Goal: Information Seeking & Learning: Learn about a topic

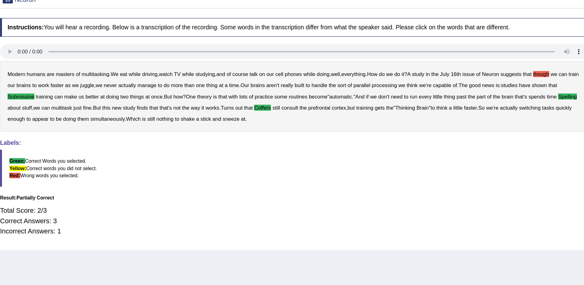
scroll to position [20, 0]
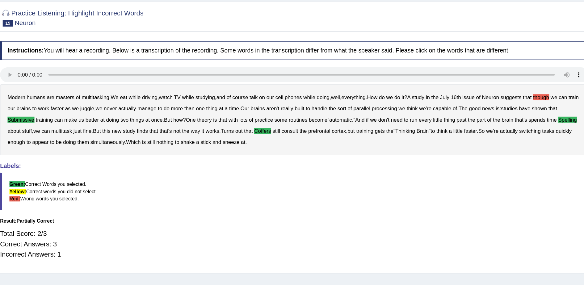
click at [418, 202] on blockquote "Green: Correct Words you selected. Yellow: Correct words you did not select. Re…" at bounding box center [327, 188] width 486 height 31
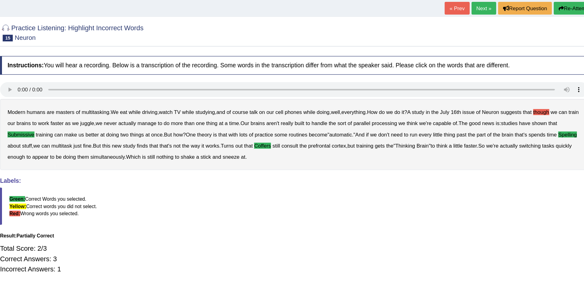
click at [485, 26] on link "Next »" at bounding box center [484, 25] width 20 height 10
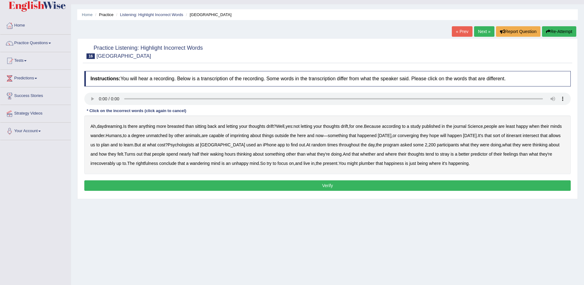
scroll to position [14, 0]
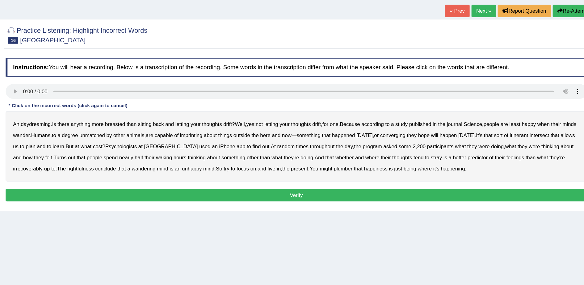
click at [174, 126] on b "breasted" at bounding box center [175, 126] width 17 height 5
click at [249, 138] on b "imprinting" at bounding box center [239, 135] width 19 height 5
click at [419, 137] on b "converging" at bounding box center [408, 135] width 21 height 5
drag, startPoint x: 109, startPoint y: 160, endPoint x: 111, endPoint y: 167, distance: 7.4
click at [111, 167] on div "Ah , daydreaming . Is there anything more breasted than sitting back and lettin…" at bounding box center [327, 144] width 486 height 59
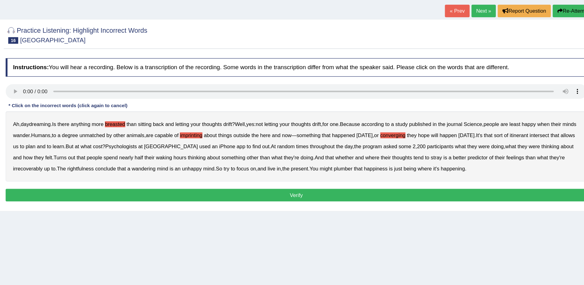
click at [112, 166] on div "Ah , daydreaming . Is there anything more breasted than sitting back and lettin…" at bounding box center [327, 144] width 486 height 59
click at [115, 164] on b "irrecoverably" at bounding box center [102, 163] width 25 height 5
click at [158, 165] on b "rightfulness" at bounding box center [147, 163] width 22 height 5
click at [374, 163] on b "plumber" at bounding box center [367, 163] width 16 height 5
click at [452, 184] on button "Verify" at bounding box center [327, 185] width 486 height 10
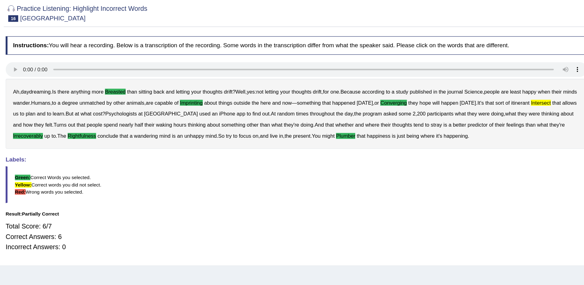
click at [429, 223] on div "Total Score: 6/7 Correct Answers: 6 Incorrect Answers: 0" at bounding box center [327, 239] width 486 height 32
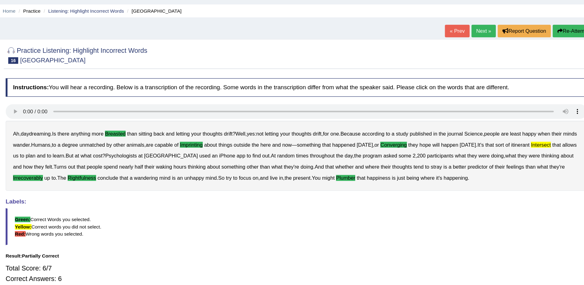
click at [487, 31] on link "Next »" at bounding box center [484, 31] width 20 height 10
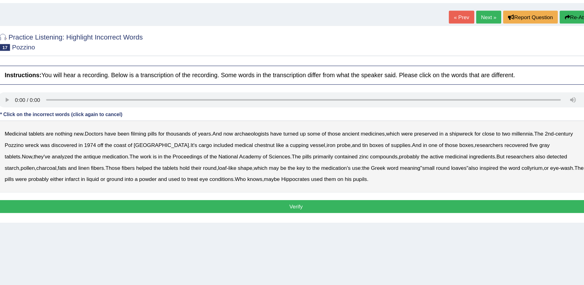
click at [203, 139] on b "filming" at bounding box center [199, 139] width 12 height 5
click at [294, 151] on b "chestnut" at bounding box center [302, 149] width 16 height 5
click at [497, 150] on b "recovered" at bounding box center [506, 149] width 19 height 5
click at [140, 174] on b "infarct" at bounding box center [146, 176] width 12 height 5
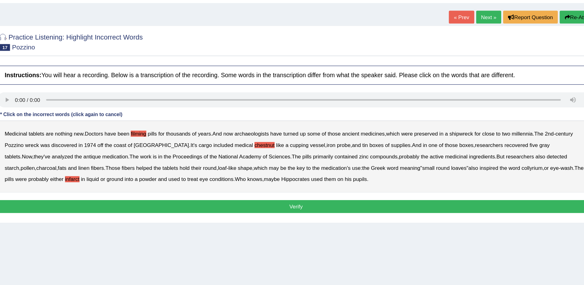
click at [284, 198] on button "Verify" at bounding box center [327, 199] width 486 height 10
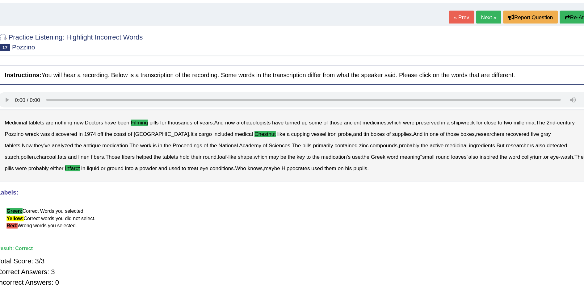
click at [483, 45] on link "Next »" at bounding box center [484, 45] width 20 height 10
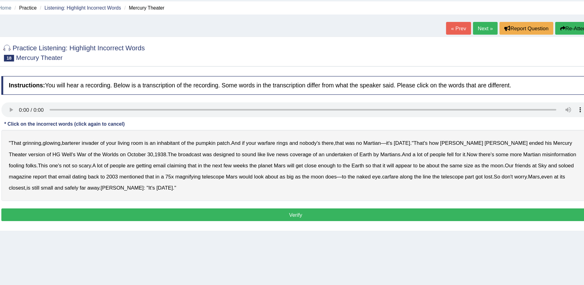
click at [148, 140] on b "barterer" at bounding box center [141, 139] width 15 height 5
click at [353, 148] on b "undertaken" at bounding box center [364, 149] width 22 height 5
click at [545, 158] on b "soloed" at bounding box center [551, 158] width 13 height 5
click at [399, 166] on b "carfare" at bounding box center [406, 167] width 14 height 5
click at [153, 198] on button "Verify" at bounding box center [327, 199] width 486 height 10
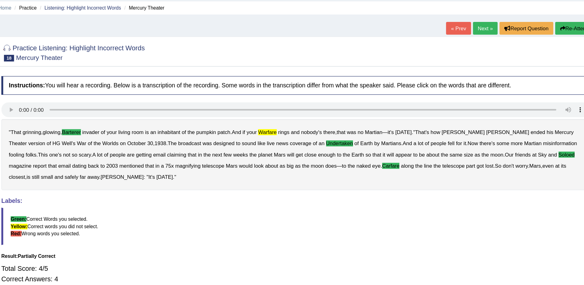
click at [307, 128] on b "warfare" at bounding box center [303, 130] width 15 height 5
click at [487, 44] on link "Next »" at bounding box center [484, 45] width 20 height 10
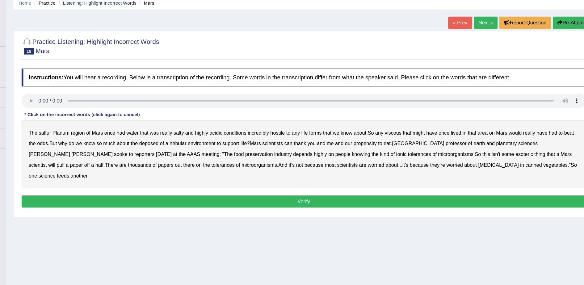
click at [104, 140] on b "sulfur" at bounding box center [104, 139] width 10 height 5
click at [407, 138] on b "viscous" at bounding box center [404, 139] width 15 height 5
click at [188, 150] on b "deposed" at bounding box center [194, 149] width 17 height 5
click at [450, 194] on button "Verify" at bounding box center [327, 199] width 486 height 10
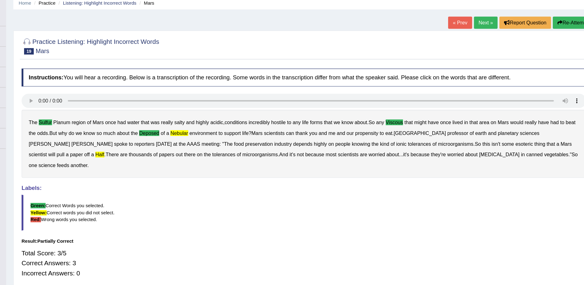
click at [483, 44] on link "Next »" at bounding box center [484, 45] width 20 height 10
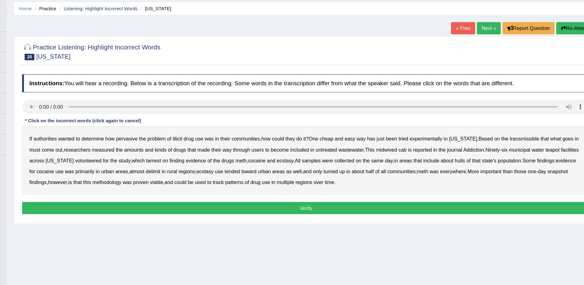
click at [506, 141] on b "transmissible" at bounding box center [514, 139] width 25 height 5
click at [403, 151] on b "midwived" at bounding box center [396, 149] width 18 height 5
click at [431, 149] on b "reported" at bounding box center [427, 149] width 16 height 5
click at [203, 159] on b "tamest" at bounding box center [196, 158] width 13 height 5
click at [203, 169] on b "delimit" at bounding box center [196, 167] width 12 height 5
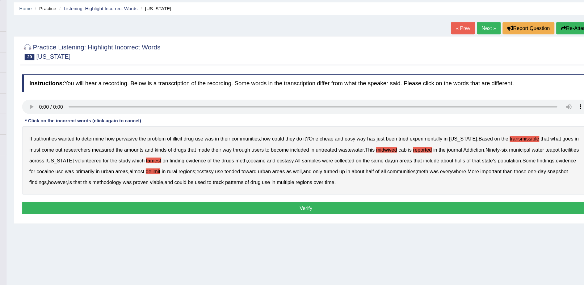
click at [361, 199] on button "Verify" at bounding box center [327, 199] width 486 height 10
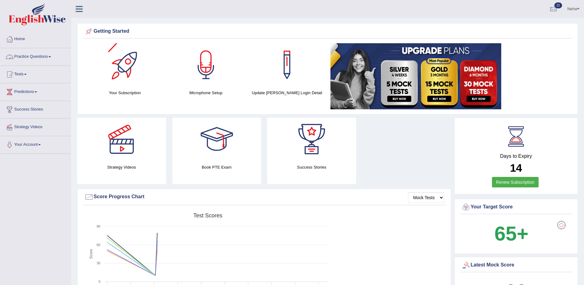
click at [53, 58] on link "Practice Questions" at bounding box center [35, 55] width 70 height 15
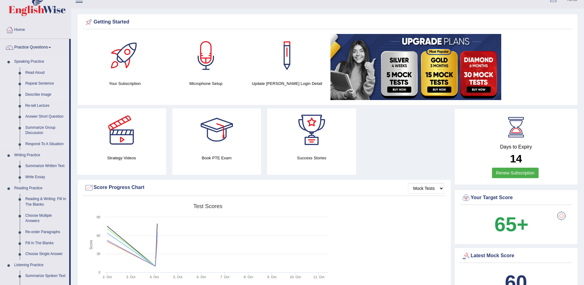
scroll to position [10, 0]
click at [41, 94] on link "Describe Image" at bounding box center [46, 94] width 47 height 11
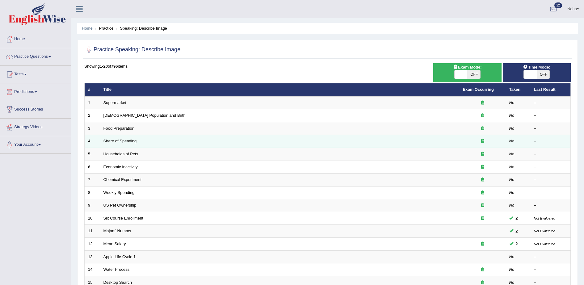
drag, startPoint x: 539, startPoint y: 1, endPoint x: 398, endPoint y: 141, distance: 199.3
click at [398, 141] on td "Share of Spending" at bounding box center [279, 141] width 359 height 13
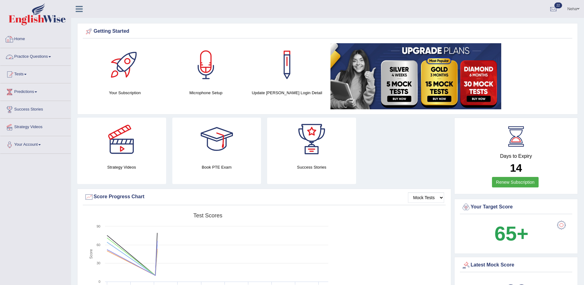
click at [28, 58] on link "Practice Questions" at bounding box center [35, 55] width 70 height 15
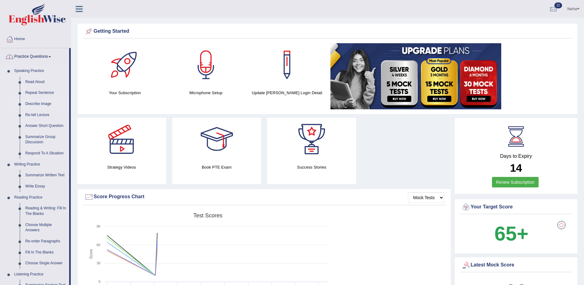
click at [38, 99] on link "Describe Image" at bounding box center [46, 103] width 47 height 11
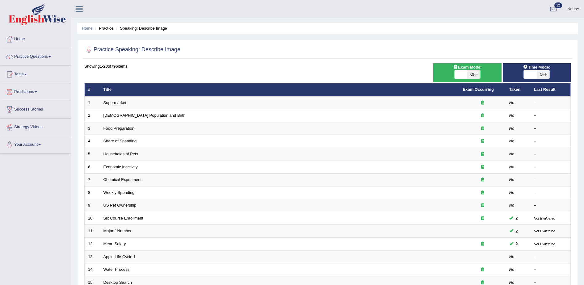
scroll to position [14, 0]
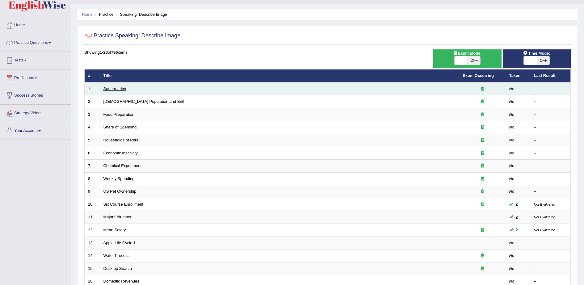
click at [106, 89] on link "Supermarket" at bounding box center [114, 88] width 23 height 5
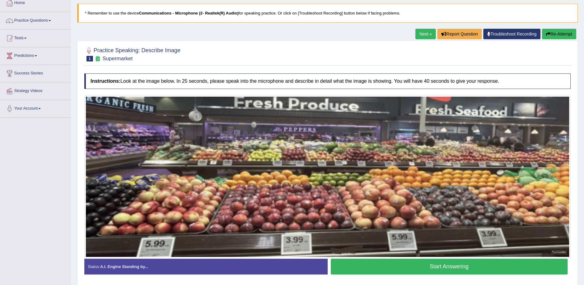
scroll to position [57, 0]
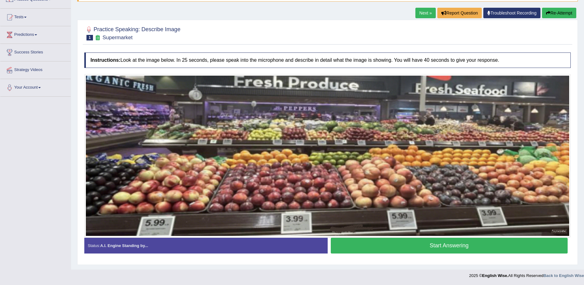
click at [410, 247] on button "Start Answering" at bounding box center [449, 246] width 237 height 16
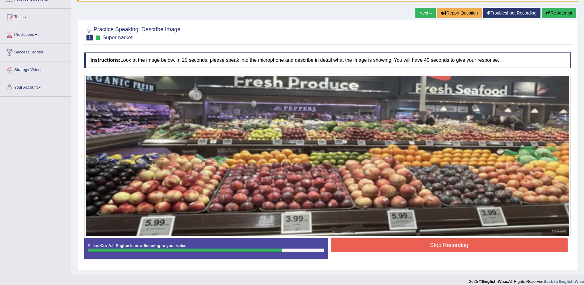
click at [410, 247] on button "Stop Recording" at bounding box center [449, 245] width 237 height 14
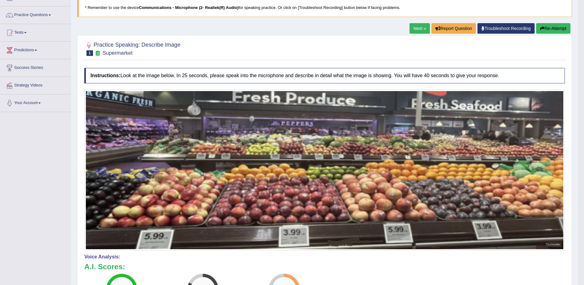
scroll to position [43, 0]
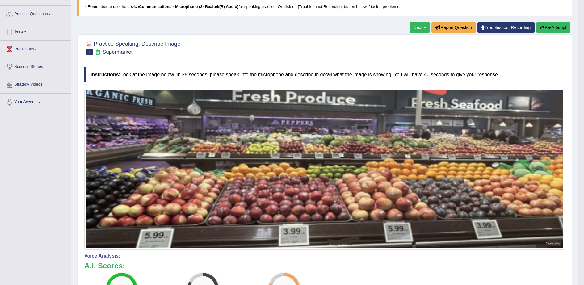
click at [551, 26] on button "Re-Attempt" at bounding box center [553, 27] width 34 height 10
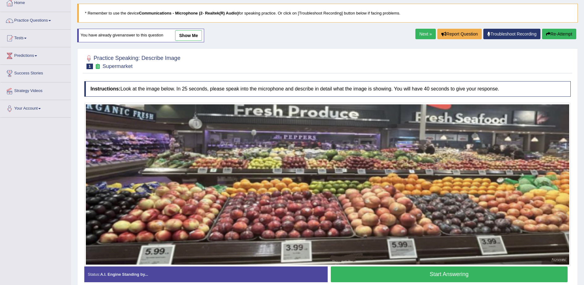
scroll to position [65, 0]
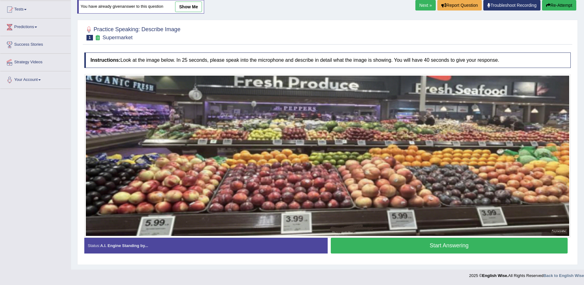
click at [361, 215] on img at bounding box center [327, 156] width 483 height 160
click at [378, 251] on button "Start Answering" at bounding box center [449, 246] width 237 height 16
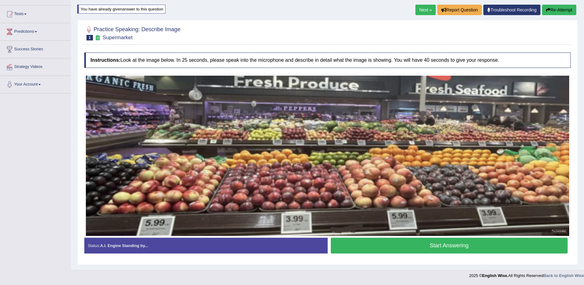
scroll to position [60, 0]
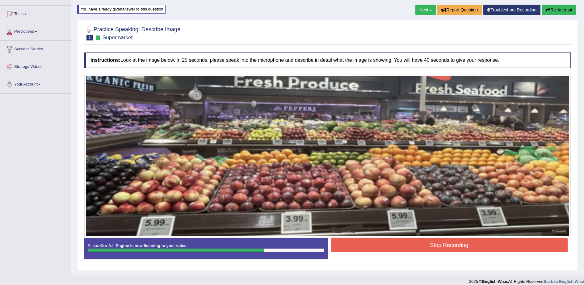
click at [380, 247] on button "Stop Recording" at bounding box center [449, 245] width 237 height 14
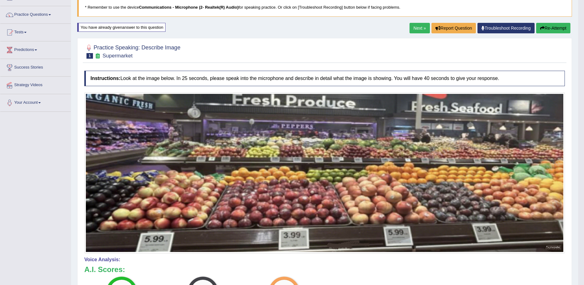
scroll to position [41, 0]
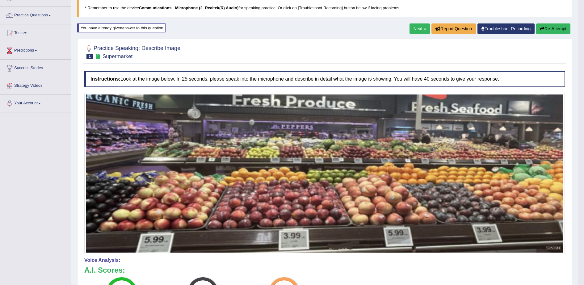
click at [417, 27] on link "Next »" at bounding box center [419, 28] width 20 height 10
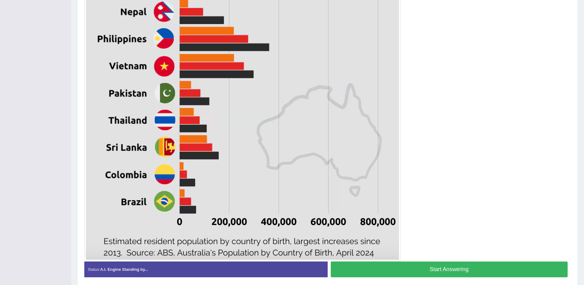
scroll to position [296, 0]
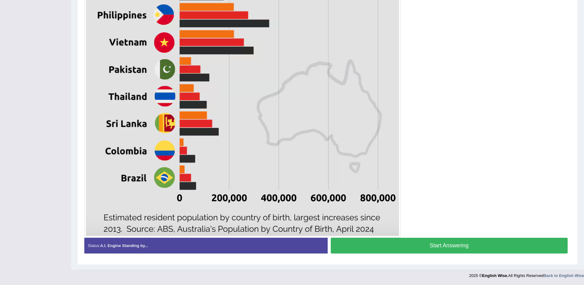
click at [422, 243] on button "Start Answering" at bounding box center [449, 246] width 237 height 16
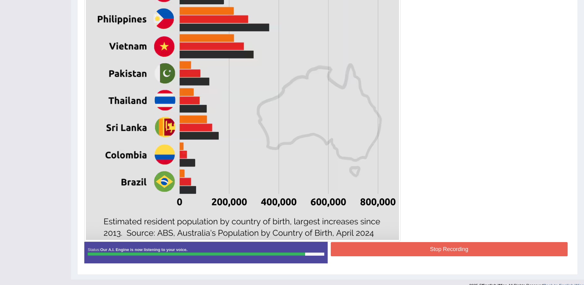
scroll to position [302, 0]
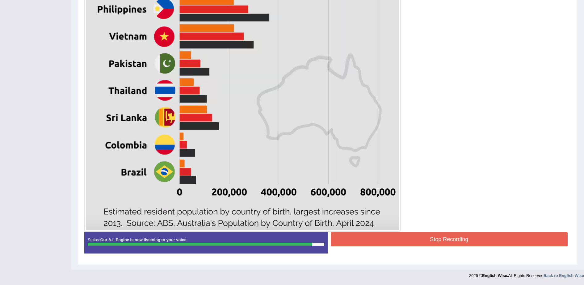
click at [375, 241] on button "Stop Recording" at bounding box center [449, 239] width 237 height 14
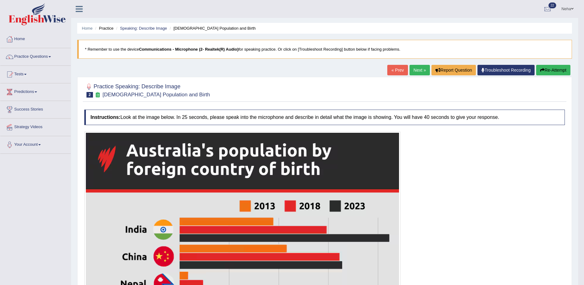
scroll to position [0, 0]
click at [546, 70] on button "Re-Attempt" at bounding box center [553, 70] width 34 height 10
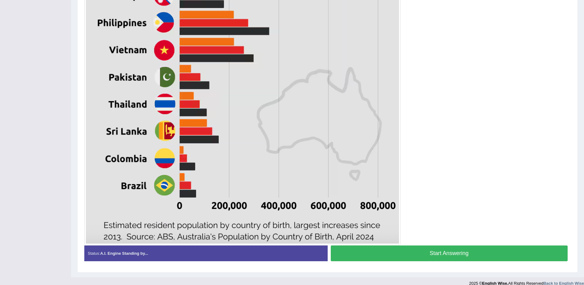
scroll to position [303, 0]
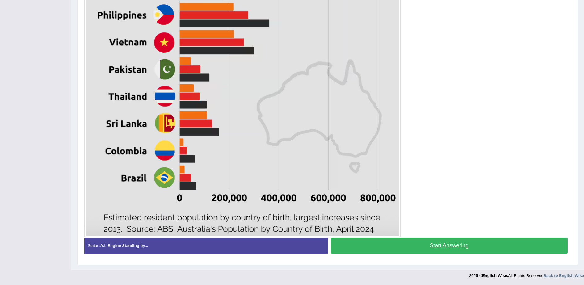
click at [409, 244] on button "Start Answering" at bounding box center [449, 246] width 237 height 16
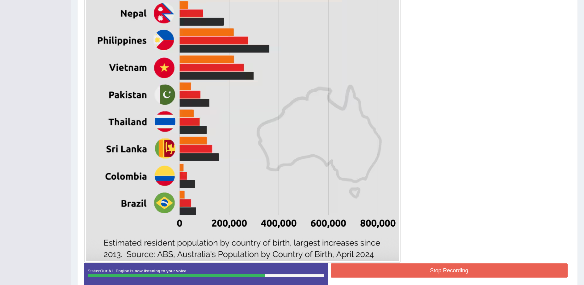
scroll to position [305, 0]
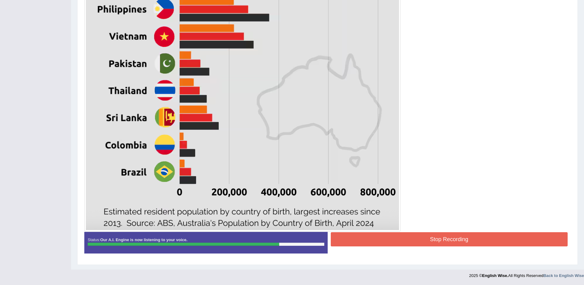
click at [384, 240] on button "Stop Recording" at bounding box center [449, 239] width 237 height 14
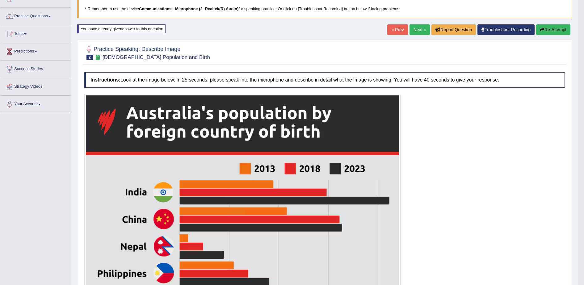
scroll to position [0, 0]
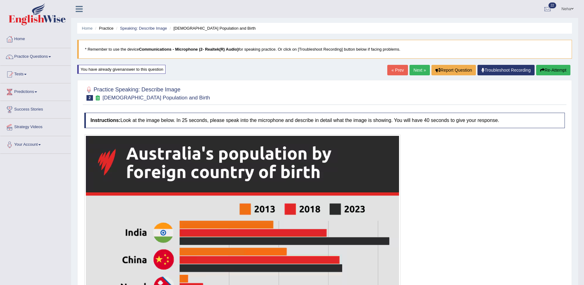
click at [419, 68] on link "Next »" at bounding box center [419, 70] width 20 height 10
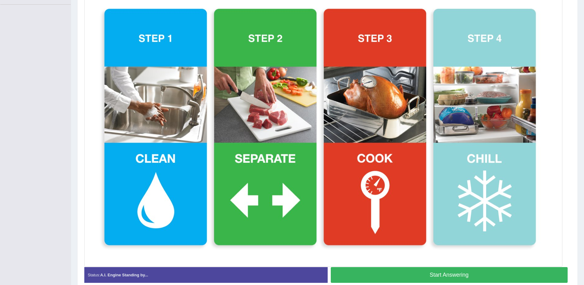
scroll to position [161, 0]
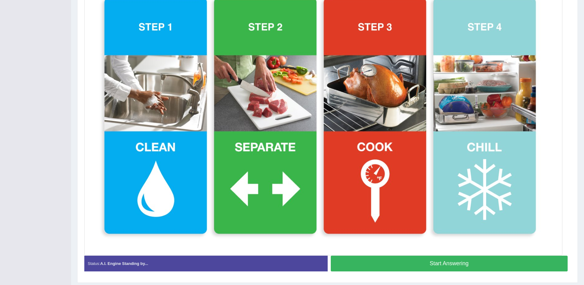
click at [393, 263] on button "Start Answering" at bounding box center [449, 264] width 237 height 16
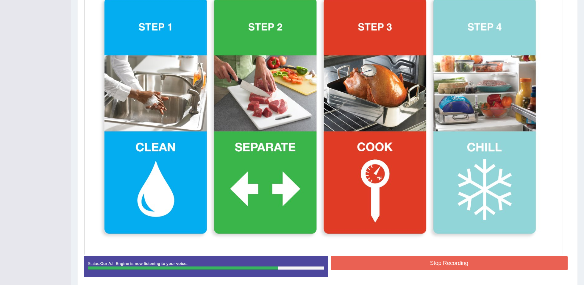
click at [393, 263] on button "Stop Recording" at bounding box center [449, 263] width 237 height 14
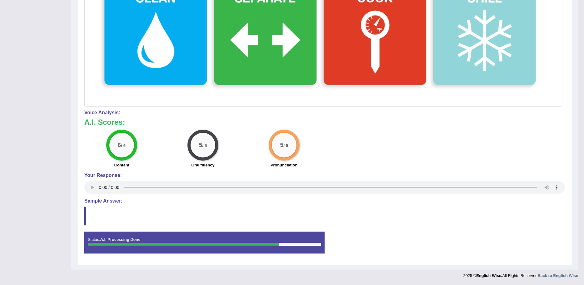
scroll to position [0, 0]
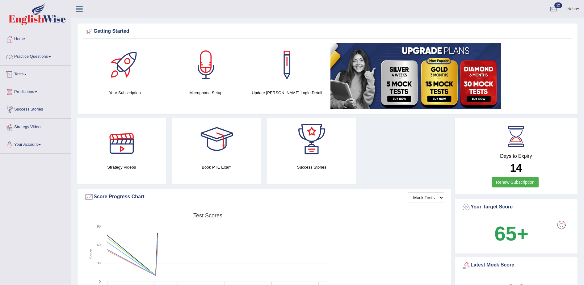
click at [44, 55] on link "Practice Questions" at bounding box center [35, 55] width 70 height 15
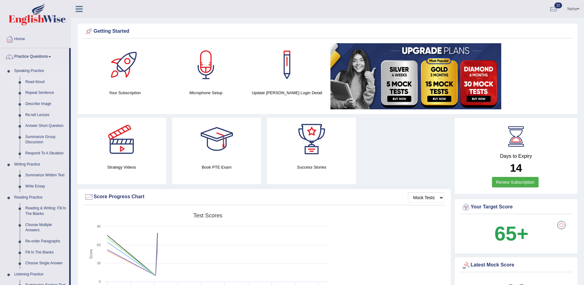
click at [41, 80] on link "Read Aloud" at bounding box center [46, 82] width 47 height 11
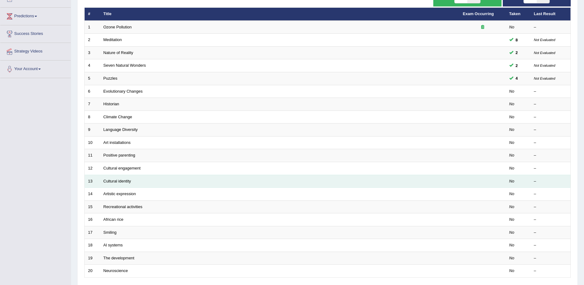
scroll to position [124, 0]
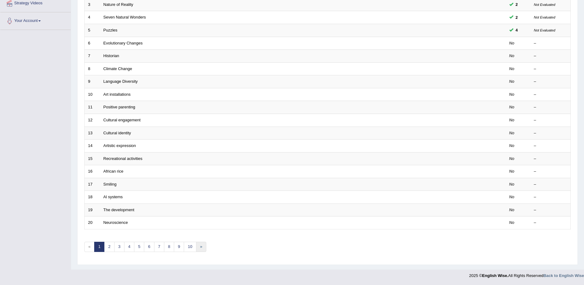
click at [203, 249] on link "»" at bounding box center [201, 247] width 10 height 10
click at [190, 244] on link "10" at bounding box center [190, 247] width 12 height 10
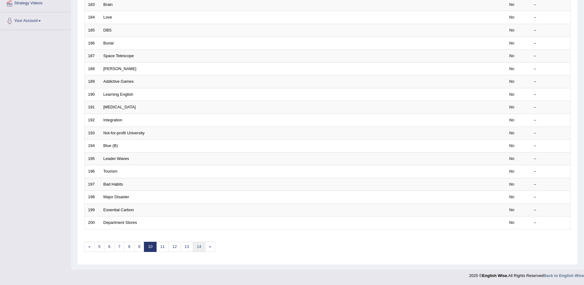
click at [204, 249] on link "14" at bounding box center [199, 247] width 12 height 10
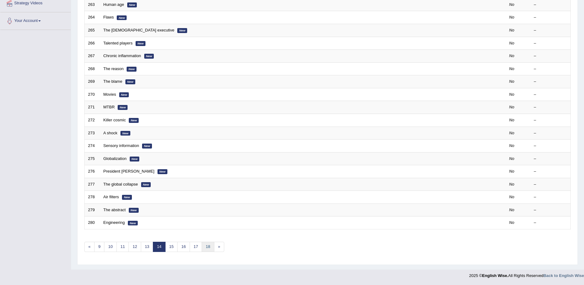
click at [210, 247] on link "18" at bounding box center [208, 247] width 12 height 10
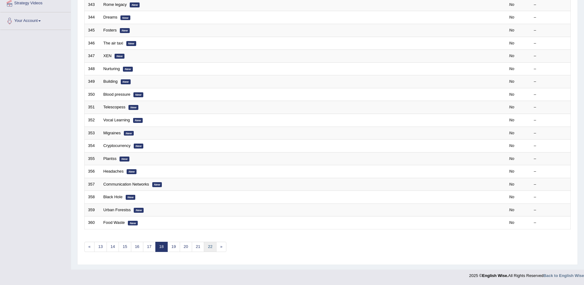
click at [206, 245] on link "22" at bounding box center [210, 247] width 12 height 10
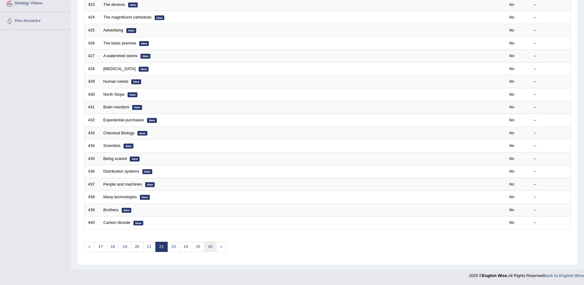
click at [213, 250] on link "26" at bounding box center [210, 247] width 12 height 10
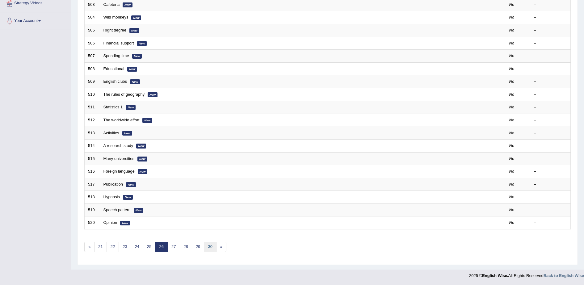
click at [211, 249] on link "30" at bounding box center [210, 247] width 12 height 10
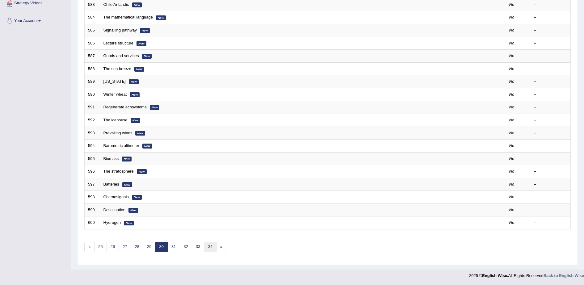
click at [210, 249] on link "34" at bounding box center [210, 247] width 12 height 10
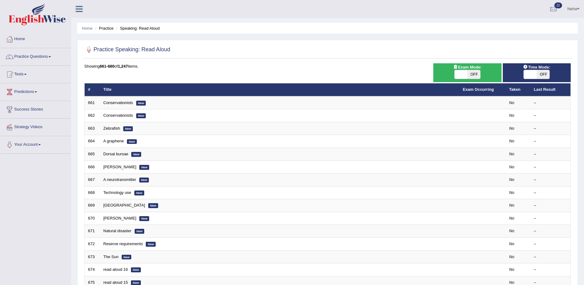
scroll to position [124, 0]
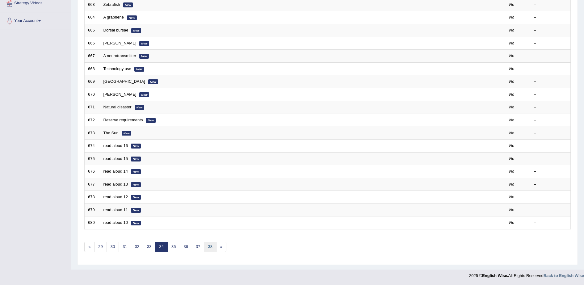
click at [213, 248] on link "38" at bounding box center [210, 247] width 12 height 10
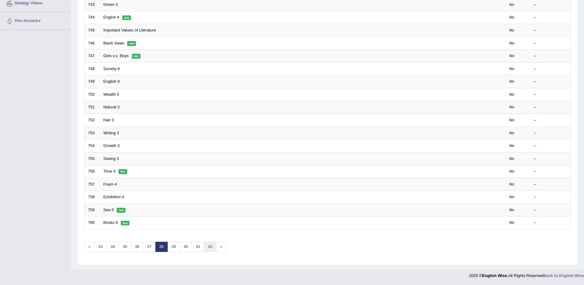
click at [210, 250] on link "42" at bounding box center [210, 247] width 12 height 10
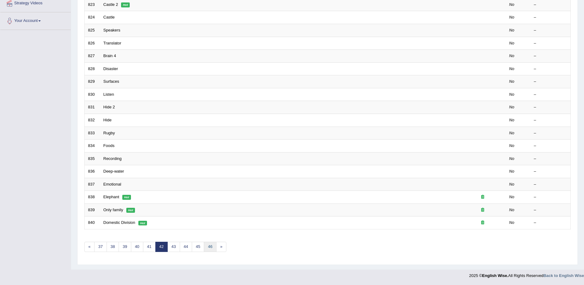
click at [210, 247] on link "46" at bounding box center [210, 247] width 12 height 10
click at [210, 247] on link "50" at bounding box center [210, 247] width 12 height 10
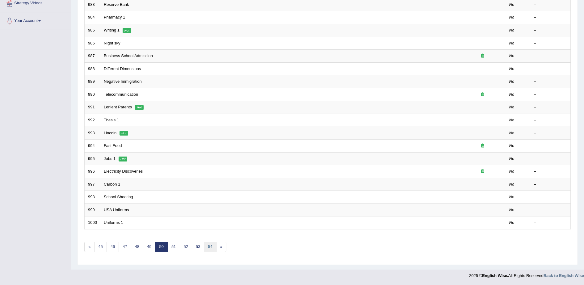
click at [209, 245] on link "54" at bounding box center [210, 247] width 12 height 10
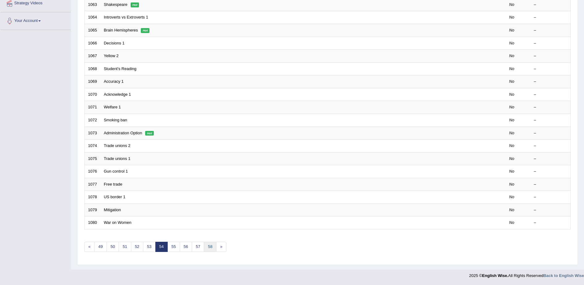
click at [209, 244] on link "58" at bounding box center [210, 247] width 12 height 10
click at [209, 244] on link "62" at bounding box center [210, 247] width 12 height 10
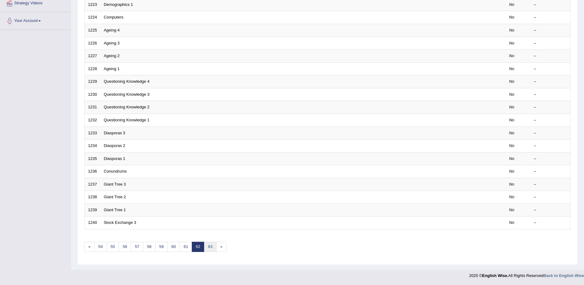
click at [211, 247] on link "63" at bounding box center [210, 247] width 12 height 10
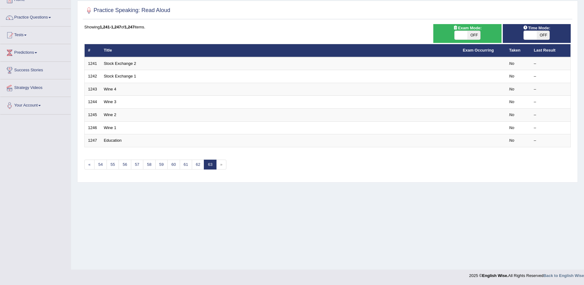
click at [211, 166] on link "63" at bounding box center [210, 165] width 12 height 10
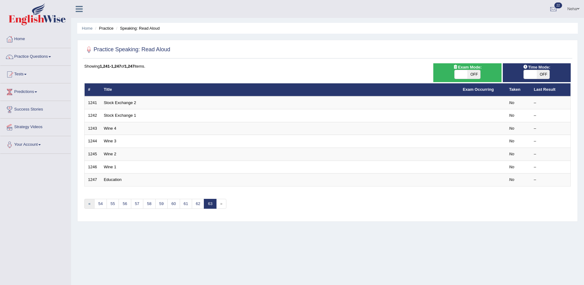
click at [94, 206] on link "«" at bounding box center [89, 204] width 10 height 10
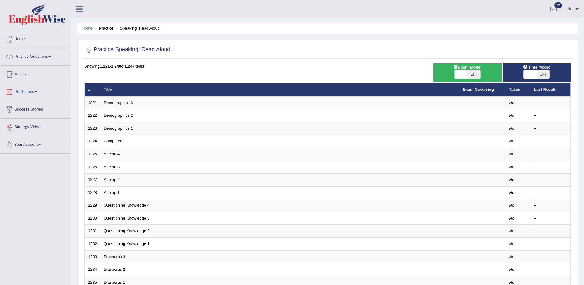
scroll to position [124, 0]
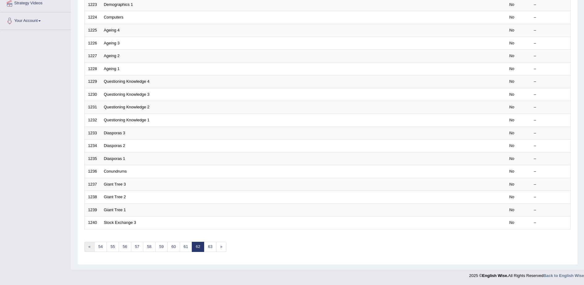
click at [93, 247] on link "«" at bounding box center [89, 247] width 10 height 10
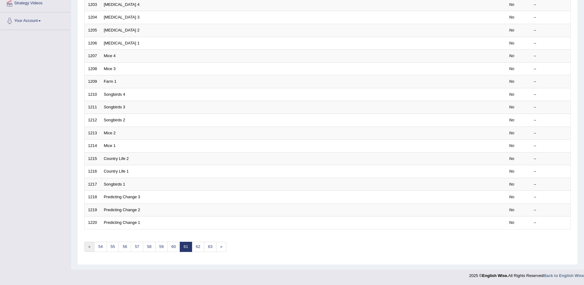
click at [93, 247] on link "«" at bounding box center [89, 247] width 10 height 10
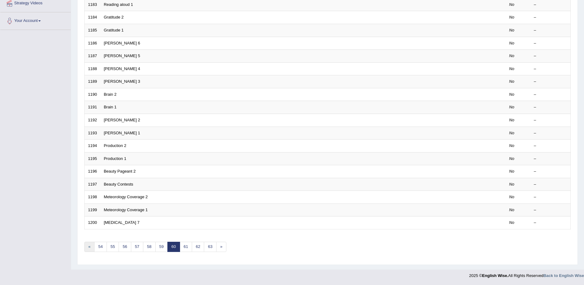
click at [89, 250] on link "«" at bounding box center [89, 247] width 10 height 10
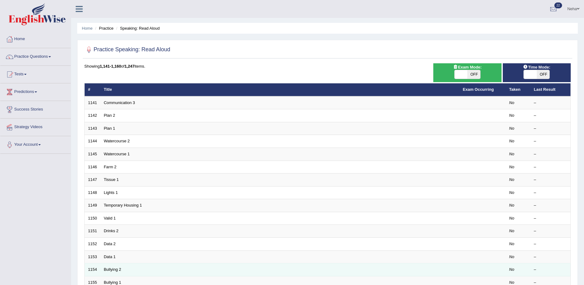
scroll to position [124, 0]
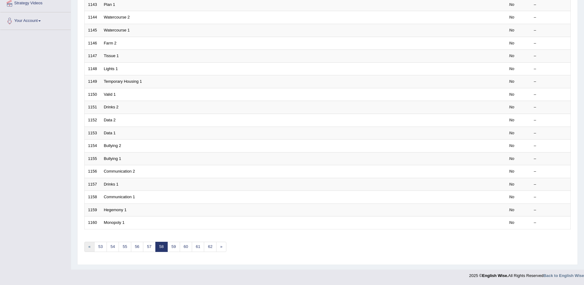
click at [86, 246] on link "«" at bounding box center [89, 247] width 10 height 10
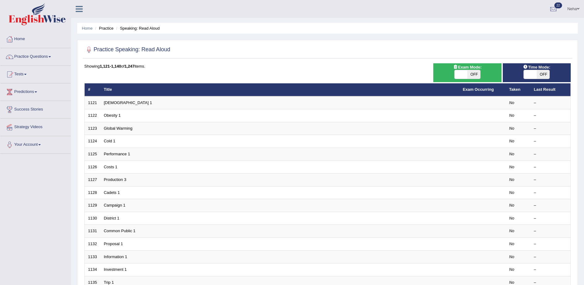
scroll to position [124, 0]
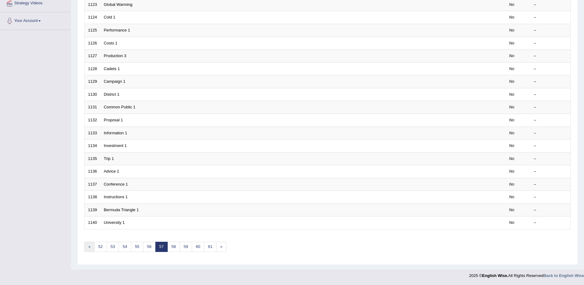
click at [92, 245] on link "«" at bounding box center [89, 247] width 10 height 10
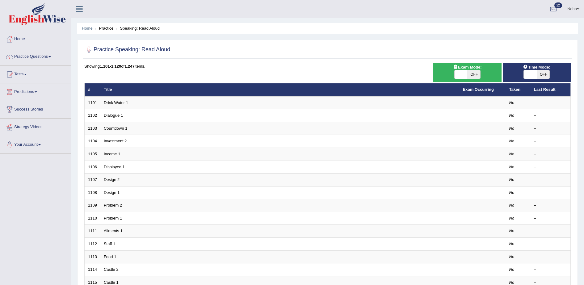
scroll to position [124, 0]
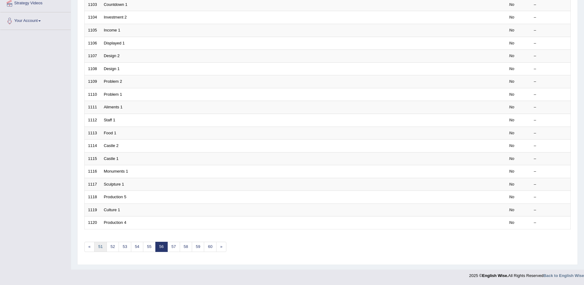
click at [101, 244] on link "51" at bounding box center [100, 247] width 12 height 10
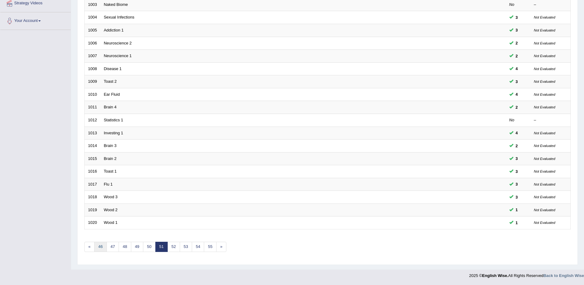
click at [103, 251] on link "46" at bounding box center [100, 247] width 12 height 10
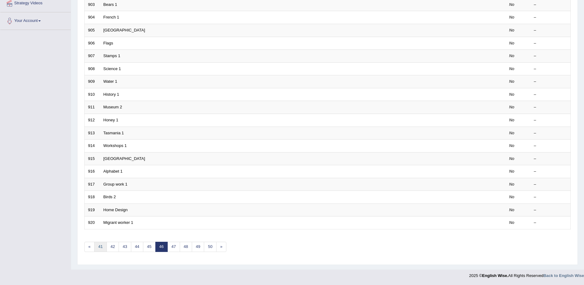
click at [100, 250] on link "41" at bounding box center [100, 247] width 12 height 10
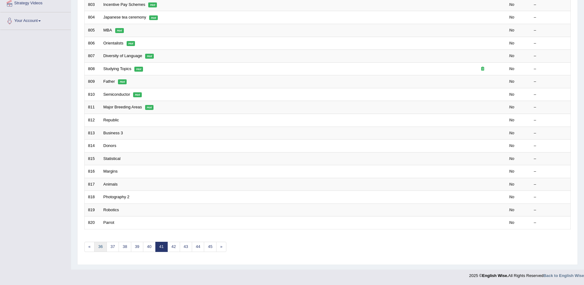
click at [101, 248] on link "36" at bounding box center [100, 247] width 12 height 10
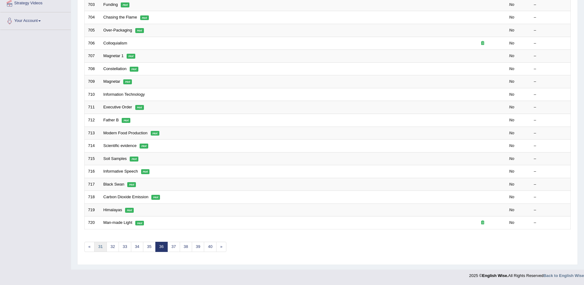
click at [99, 248] on link "31" at bounding box center [100, 247] width 12 height 10
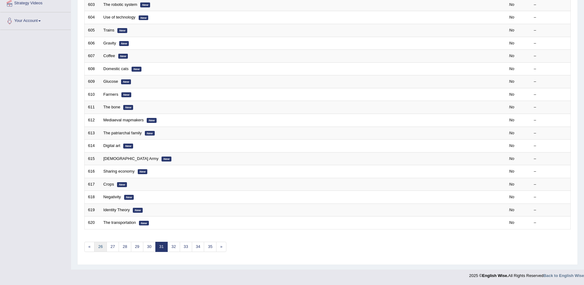
click at [97, 248] on link "26" at bounding box center [100, 247] width 12 height 10
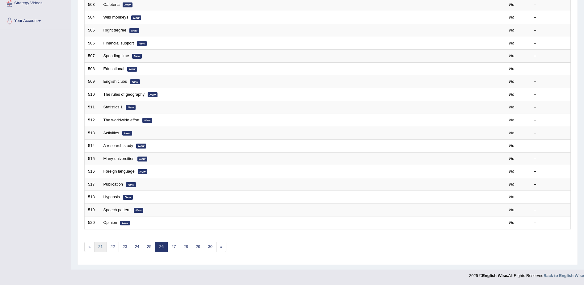
click at [99, 247] on link "21" at bounding box center [100, 247] width 12 height 10
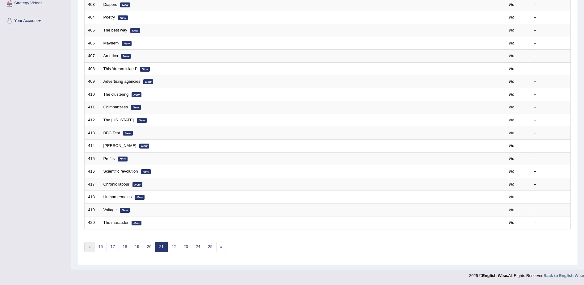
click at [88, 245] on link "«" at bounding box center [89, 247] width 10 height 10
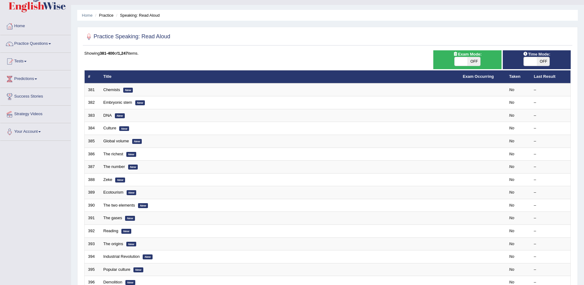
scroll to position [124, 0]
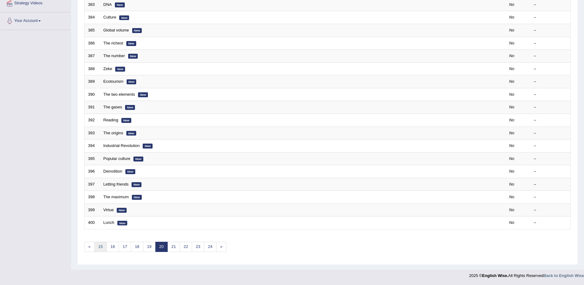
click at [102, 249] on link "15" at bounding box center [100, 247] width 12 height 10
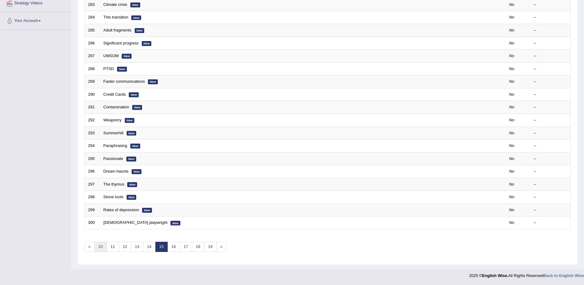
click at [97, 243] on link "10" at bounding box center [100, 247] width 12 height 10
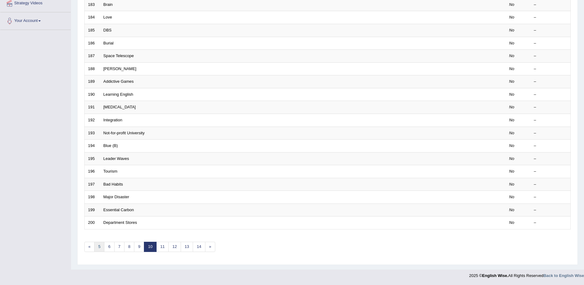
click at [95, 243] on link "5" at bounding box center [99, 247] width 10 height 10
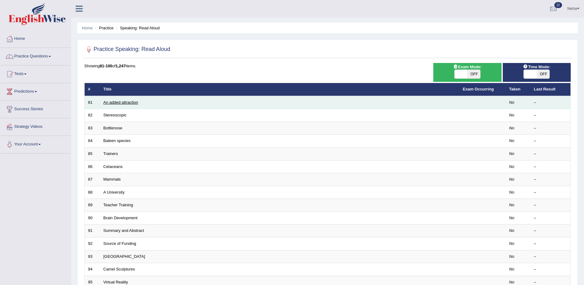
click at [119, 101] on link "An added attraction" at bounding box center [120, 102] width 35 height 5
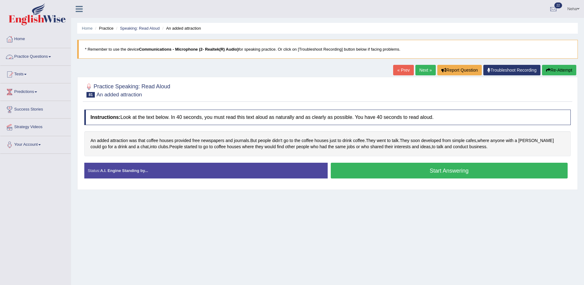
click at [44, 54] on link "Practice Questions" at bounding box center [35, 55] width 70 height 15
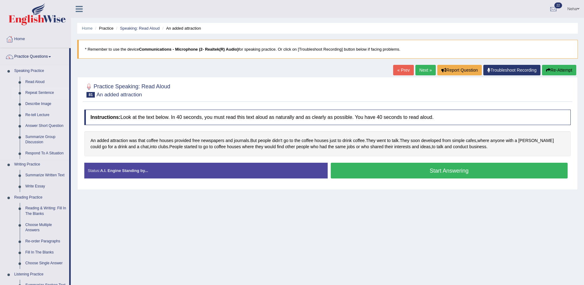
click at [25, 95] on link "Repeat Sentence" at bounding box center [46, 92] width 47 height 11
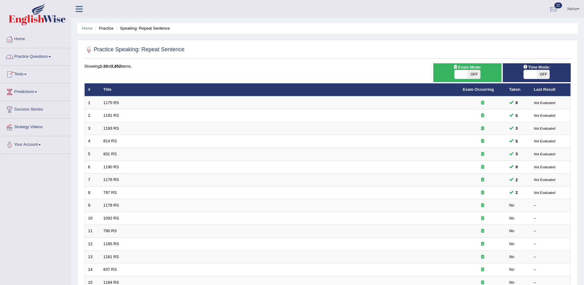
click at [44, 57] on link "Practice Questions" at bounding box center [35, 55] width 70 height 15
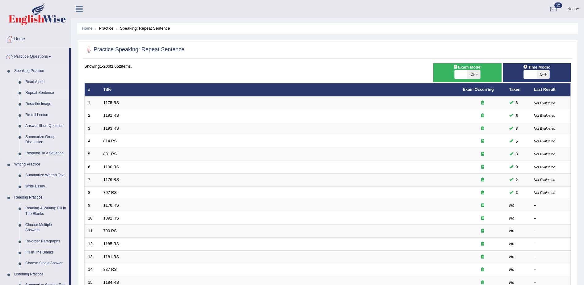
click at [35, 93] on link "Repeat Sentence" at bounding box center [46, 92] width 47 height 11
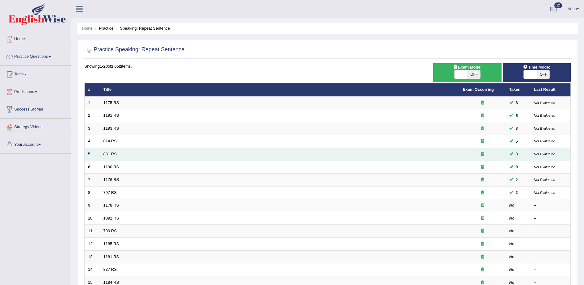
scroll to position [124, 0]
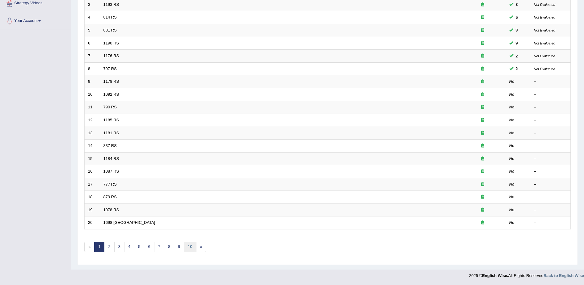
click at [186, 244] on link "10" at bounding box center [190, 247] width 12 height 10
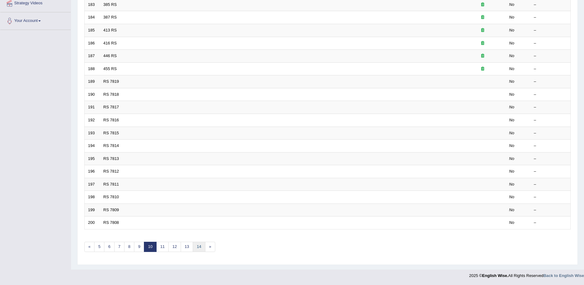
click at [199, 249] on link "14" at bounding box center [199, 247] width 12 height 10
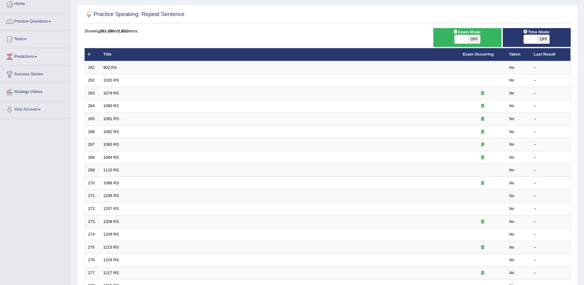
scroll to position [124, 0]
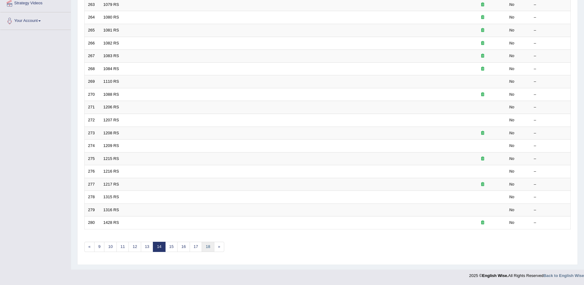
click at [211, 245] on link "18" at bounding box center [208, 247] width 12 height 10
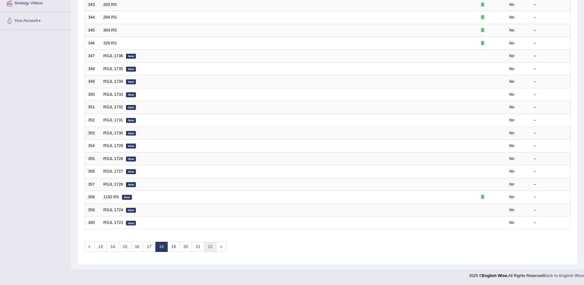
click at [211, 244] on link "22" at bounding box center [210, 247] width 12 height 10
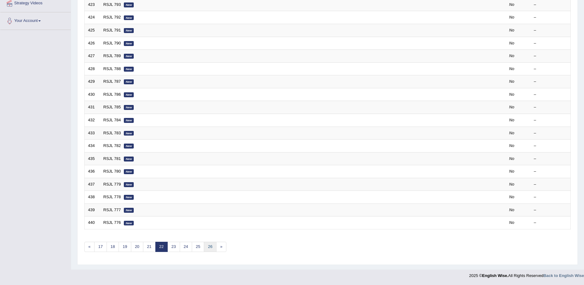
click at [210, 244] on link "26" at bounding box center [210, 247] width 12 height 10
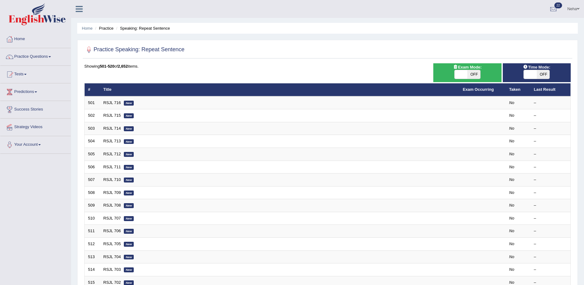
scroll to position [124, 0]
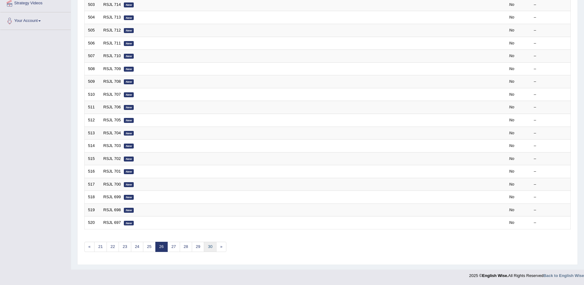
click at [211, 249] on link "30" at bounding box center [210, 247] width 12 height 10
click at [210, 249] on link "34" at bounding box center [210, 247] width 12 height 10
drag, startPoint x: 0, startPoint y: 0, endPoint x: 210, endPoint y: 249, distance: 326.2
click at [210, 249] on link "38" at bounding box center [210, 247] width 12 height 10
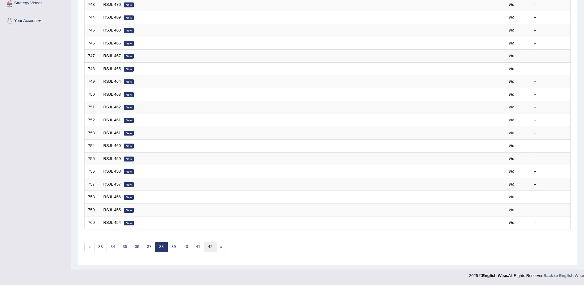
click at [209, 250] on link "42" at bounding box center [210, 247] width 12 height 10
click at [210, 246] on link "46" at bounding box center [210, 247] width 12 height 10
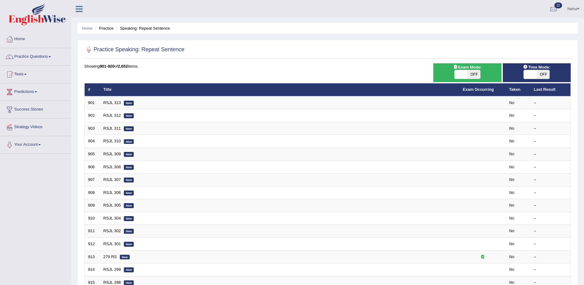
scroll to position [124, 0]
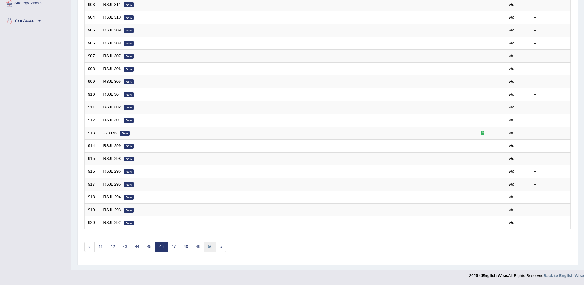
click at [210, 245] on link "50" at bounding box center [210, 247] width 12 height 10
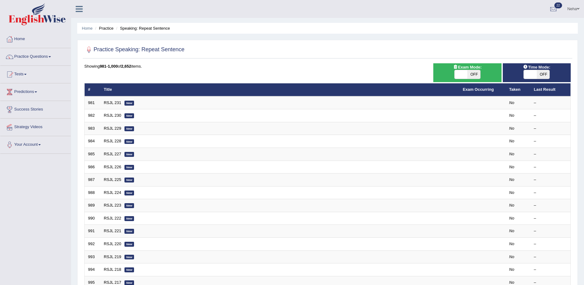
scroll to position [124, 0]
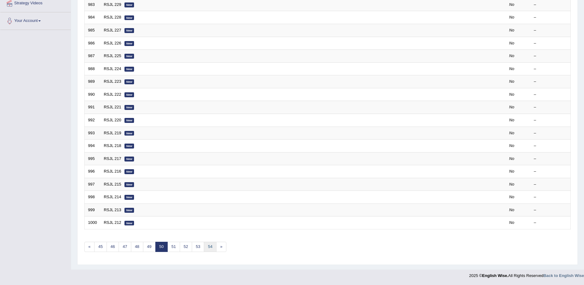
click at [211, 252] on link "54" at bounding box center [210, 247] width 12 height 10
click at [211, 244] on link "58" at bounding box center [210, 247] width 12 height 10
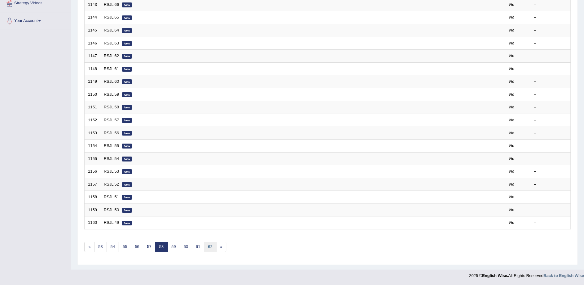
click at [211, 247] on link "62" at bounding box center [210, 247] width 12 height 10
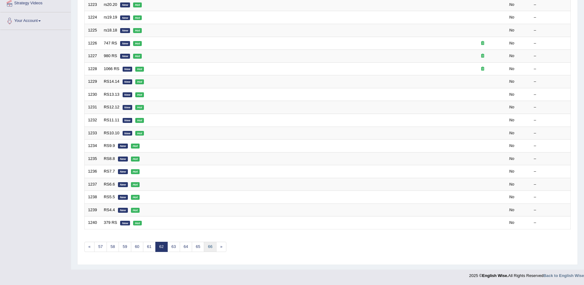
click at [211, 248] on link "66" at bounding box center [210, 247] width 12 height 10
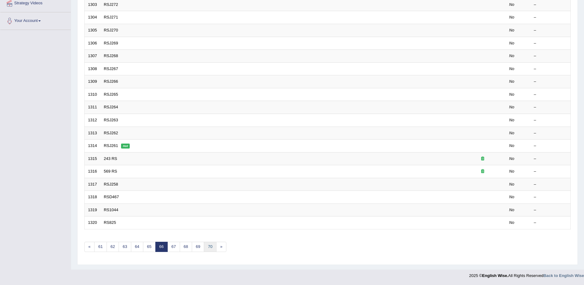
click at [211, 248] on link "70" at bounding box center [210, 247] width 12 height 10
click at [211, 248] on link "74" at bounding box center [210, 247] width 12 height 10
click at [211, 248] on link "78" at bounding box center [210, 247] width 12 height 10
click at [210, 248] on link "82" at bounding box center [210, 247] width 12 height 10
click at [210, 248] on link "86" at bounding box center [210, 247] width 12 height 10
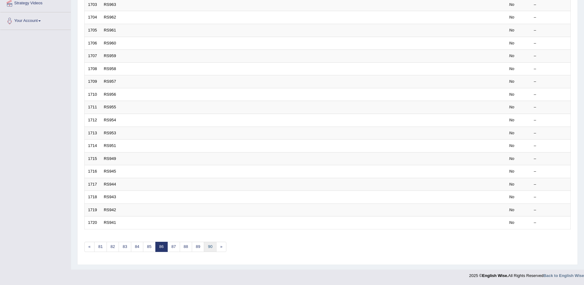
click at [210, 248] on link "90" at bounding box center [210, 247] width 12 height 10
click at [209, 247] on link "94" at bounding box center [210, 247] width 12 height 10
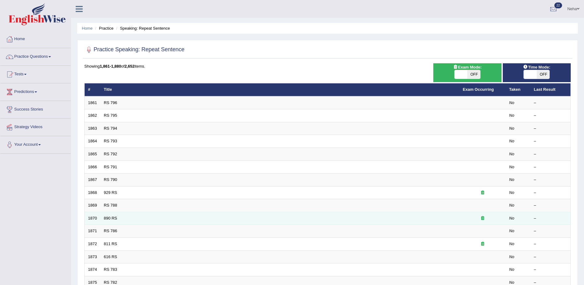
scroll to position [124, 0]
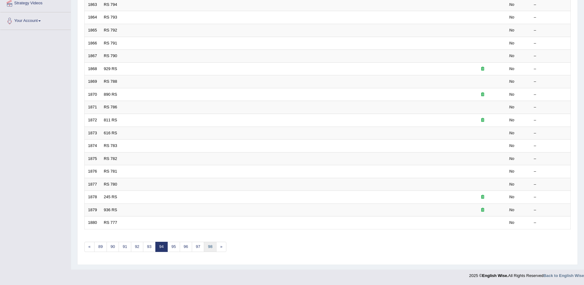
click at [207, 247] on link "98" at bounding box center [210, 247] width 12 height 10
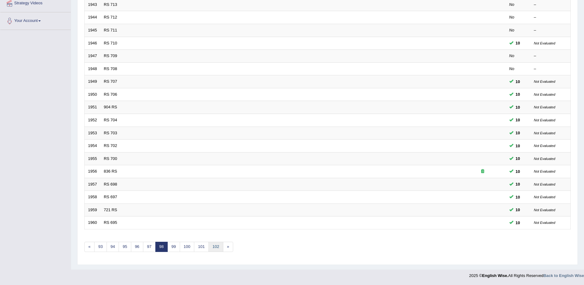
click at [215, 247] on link "102" at bounding box center [215, 247] width 15 height 10
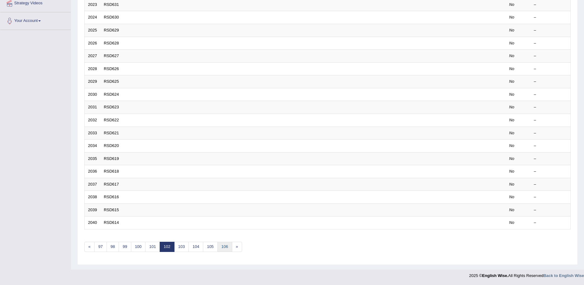
click at [223, 246] on link "106" at bounding box center [224, 247] width 15 height 10
click at [232, 249] on link "110" at bounding box center [231, 247] width 15 height 10
click at [232, 247] on link "114" at bounding box center [231, 247] width 15 height 10
click at [235, 248] on link "118" at bounding box center [231, 247] width 15 height 10
click at [229, 244] on link "122" at bounding box center [231, 247] width 15 height 10
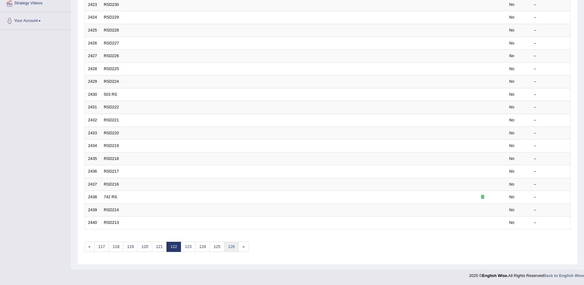
click at [234, 249] on link "126" at bounding box center [231, 247] width 15 height 10
click at [233, 248] on link "130" at bounding box center [231, 247] width 15 height 10
click at [244, 249] on link "»" at bounding box center [243, 247] width 10 height 10
click at [236, 244] on link "133" at bounding box center [231, 247] width 15 height 10
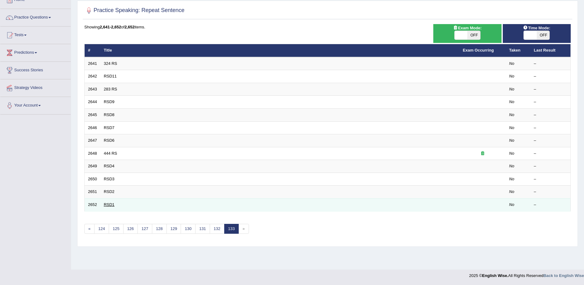
click at [107, 202] on link "RSD1" at bounding box center [109, 204] width 11 height 5
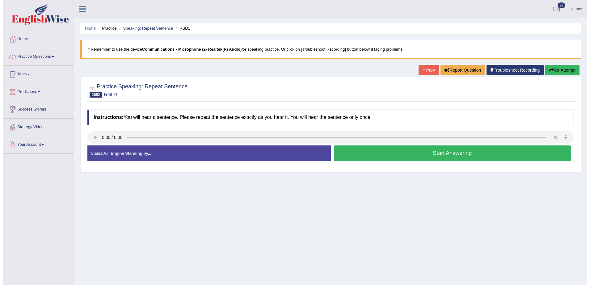
scroll to position [39, 0]
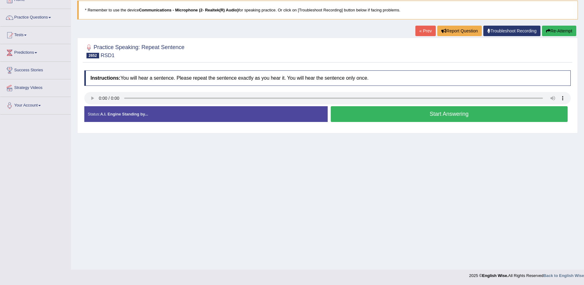
click at [394, 116] on button "Start Answering" at bounding box center [449, 114] width 237 height 16
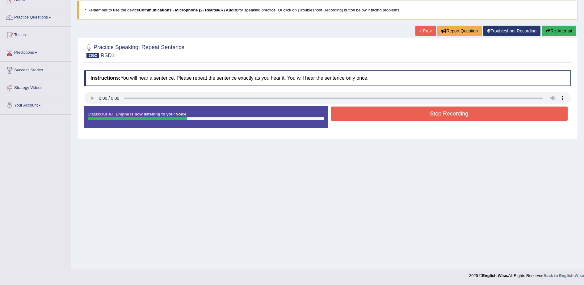
click at [394, 116] on button "Stop Recording" at bounding box center [449, 114] width 237 height 14
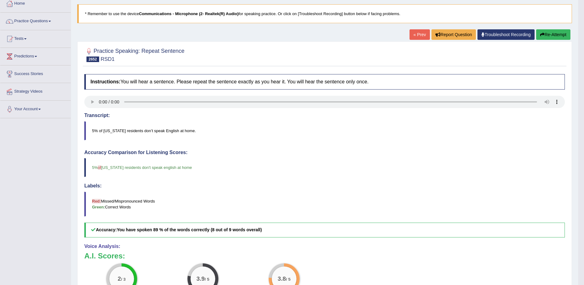
scroll to position [35, 0]
click at [540, 33] on icon "button" at bounding box center [542, 35] width 4 height 4
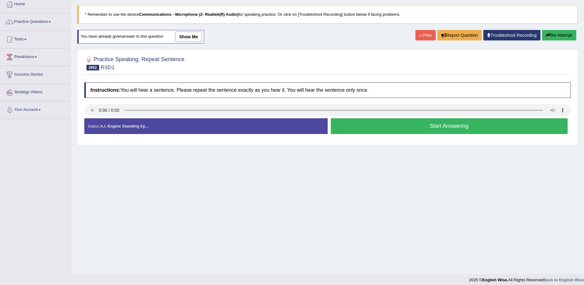
click at [441, 120] on button "Start Answering" at bounding box center [449, 126] width 237 height 16
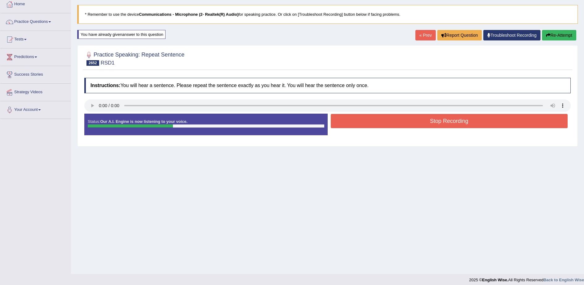
click at [441, 120] on button "Stop Recording" at bounding box center [449, 121] width 237 height 14
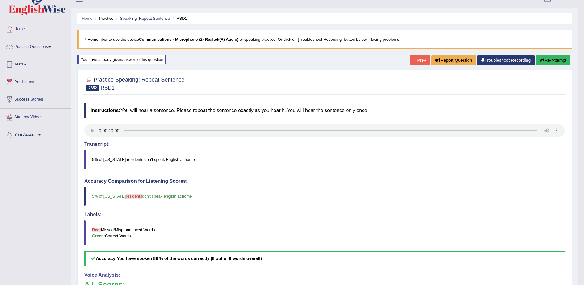
scroll to position [10, 0]
click at [412, 59] on link "« Prev" at bounding box center [419, 60] width 20 height 10
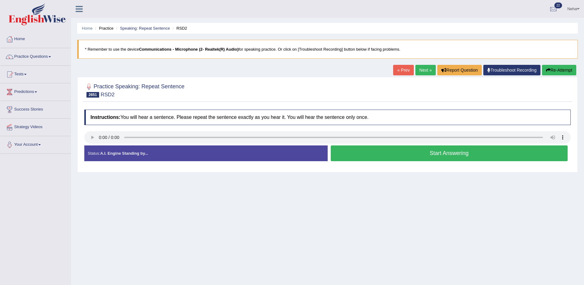
click at [361, 157] on button "Start Answering" at bounding box center [449, 153] width 237 height 16
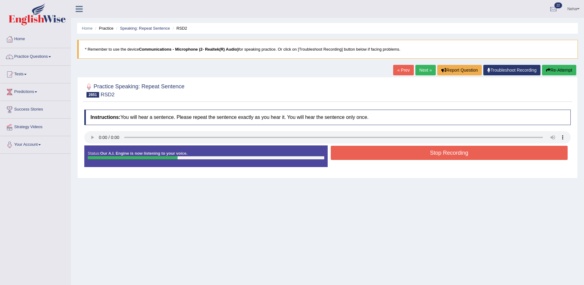
click at [361, 157] on button "Stop Recording" at bounding box center [449, 153] width 237 height 14
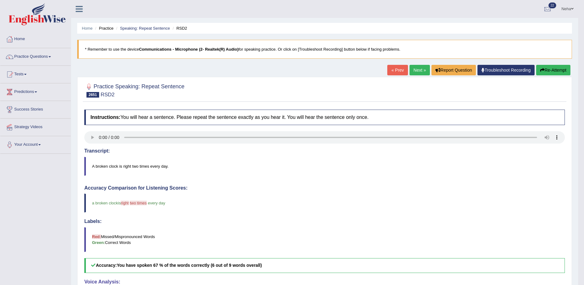
click at [560, 68] on button "Re-Attempt" at bounding box center [553, 70] width 34 height 10
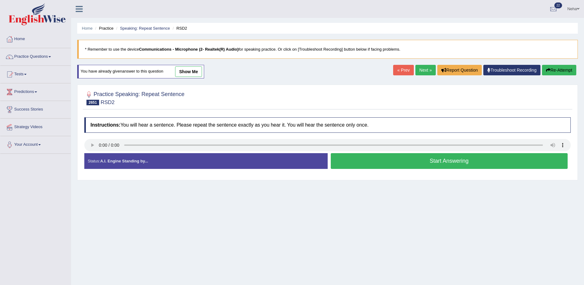
click at [438, 159] on button "Start Answering" at bounding box center [449, 161] width 237 height 16
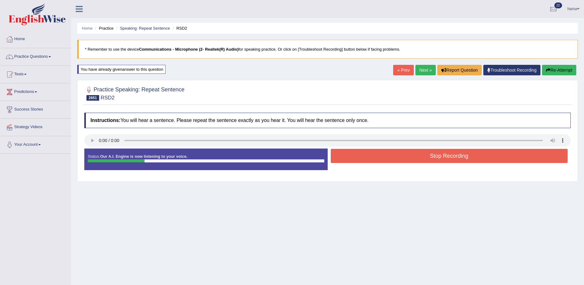
click at [438, 159] on button "Stop Recording" at bounding box center [449, 156] width 237 height 14
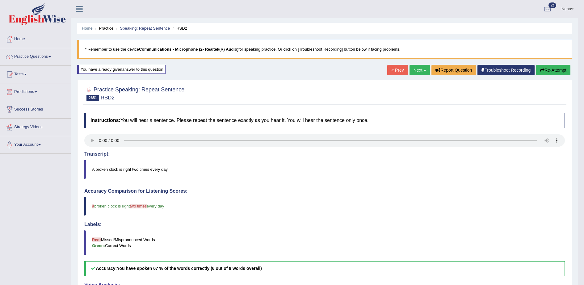
click at [396, 73] on link "« Prev" at bounding box center [397, 70] width 20 height 10
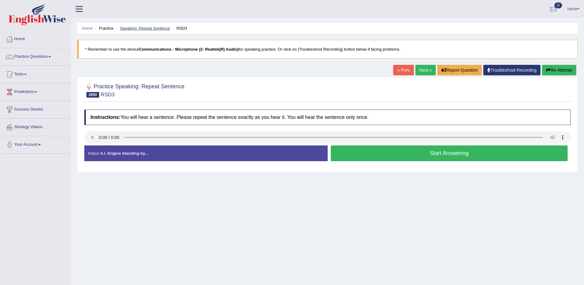
click at [143, 29] on link "Speaking: Repeat Sentence" at bounding box center [145, 28] width 50 height 5
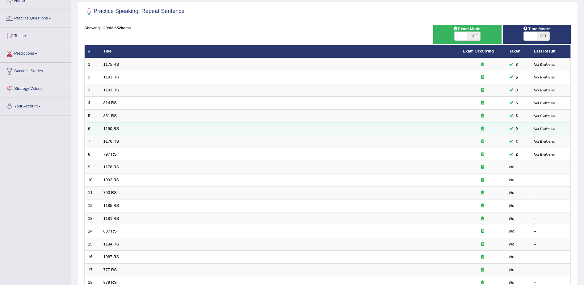
scroll to position [40, 0]
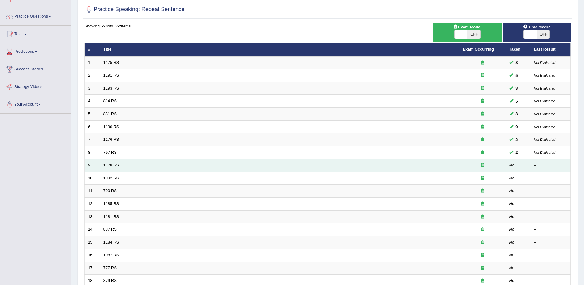
click at [117, 166] on link "1178 RS" at bounding box center [111, 165] width 16 height 5
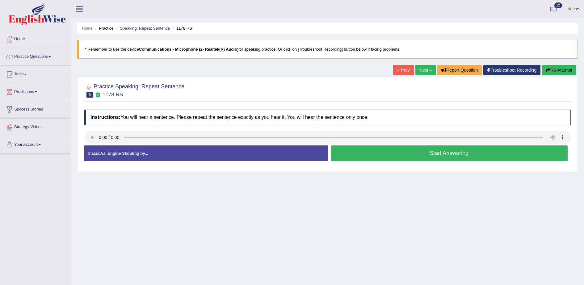
click at [392, 153] on button "Start Answering" at bounding box center [449, 153] width 237 height 16
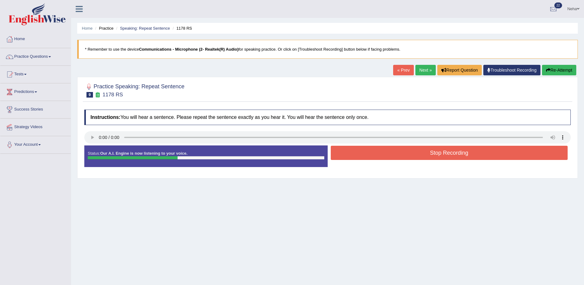
click at [392, 153] on button "Stop Recording" at bounding box center [449, 153] width 237 height 14
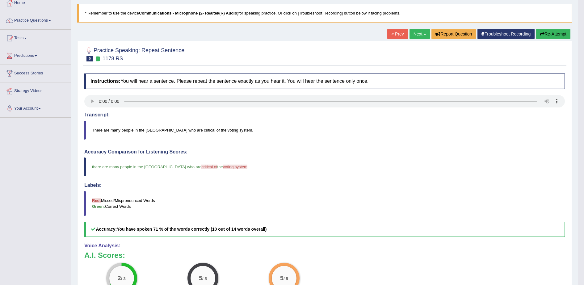
scroll to position [36, 0]
click at [545, 32] on button "Re-Attempt" at bounding box center [553, 34] width 34 height 10
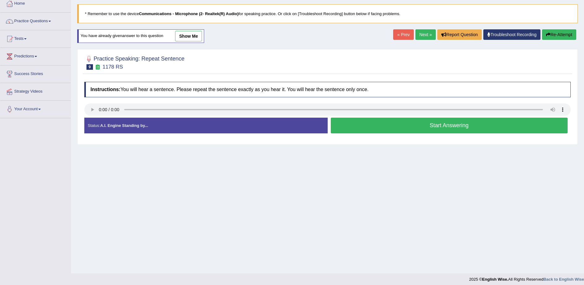
click at [454, 121] on button "Start Answering" at bounding box center [449, 126] width 237 height 16
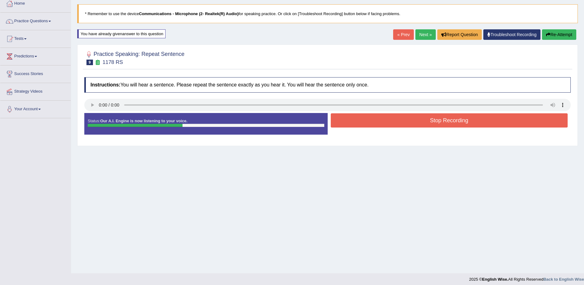
click at [454, 121] on button "Stop Recording" at bounding box center [449, 120] width 237 height 14
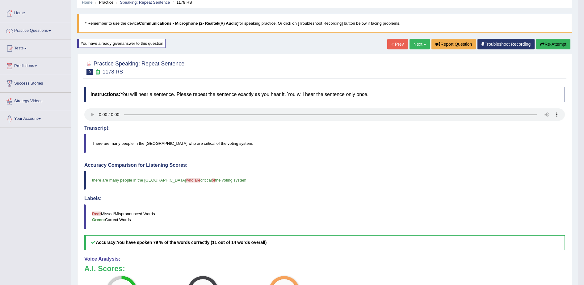
scroll to position [26, 0]
click at [420, 41] on link "Next »" at bounding box center [419, 44] width 20 height 10
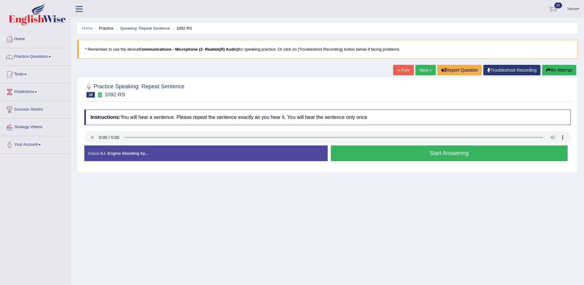
click at [372, 149] on button "Start Answering" at bounding box center [449, 153] width 237 height 16
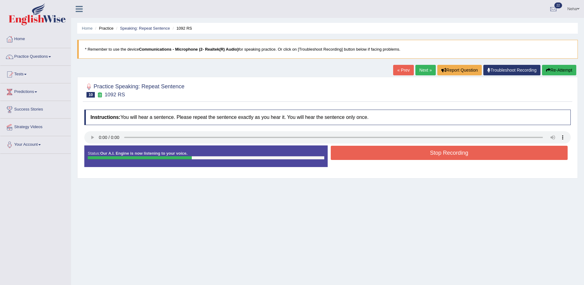
click at [372, 149] on button "Stop Recording" at bounding box center [449, 153] width 237 height 14
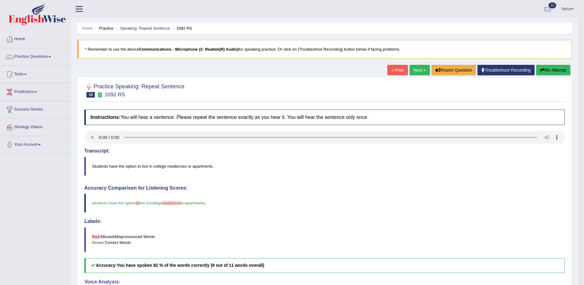
click at [402, 68] on link "« Prev" at bounding box center [397, 70] width 20 height 10
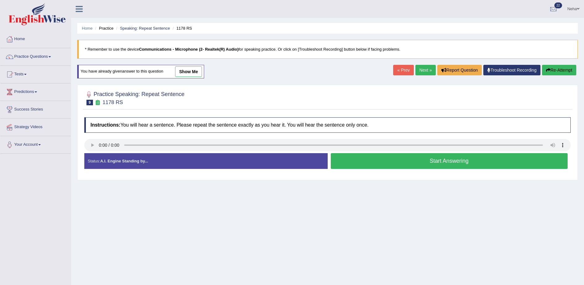
click at [383, 163] on button "Start Answering" at bounding box center [449, 161] width 237 height 16
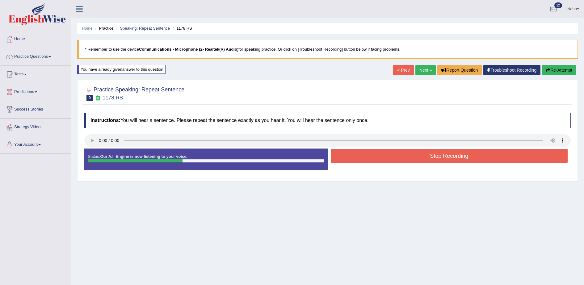
click at [386, 159] on button "Stop Recording" at bounding box center [449, 156] width 237 height 14
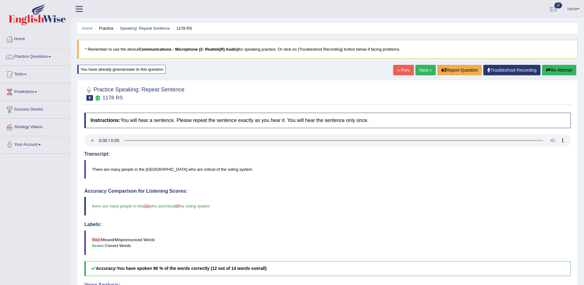
click at [424, 72] on link "Next »" at bounding box center [425, 70] width 20 height 10
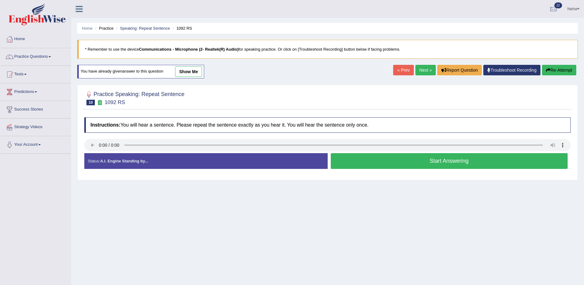
click at [365, 157] on button "Start Answering" at bounding box center [449, 161] width 237 height 16
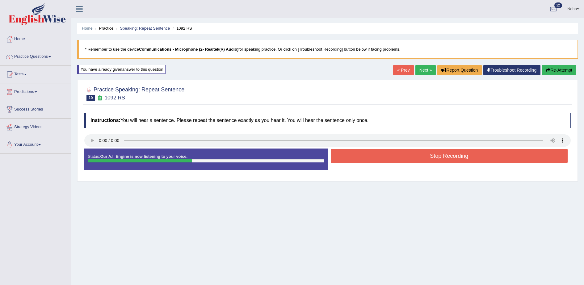
click at [365, 157] on button "Stop Recording" at bounding box center [449, 156] width 237 height 14
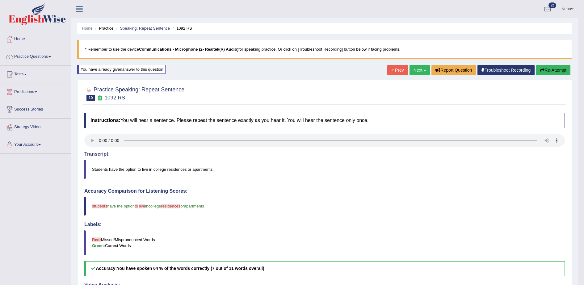
click at [412, 70] on link "Next »" at bounding box center [419, 70] width 20 height 10
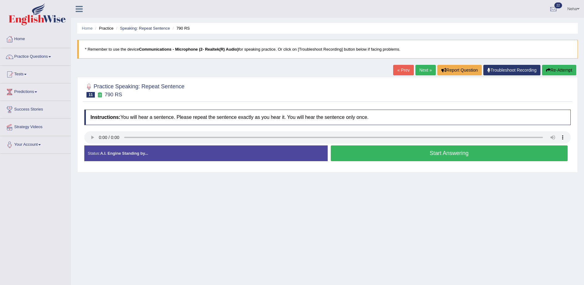
click at [383, 151] on button "Start Answering" at bounding box center [449, 153] width 237 height 16
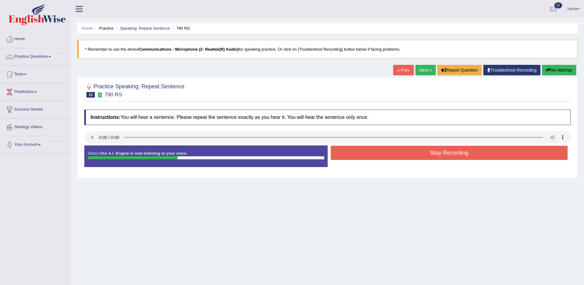
click at [383, 151] on button "Stop Recording" at bounding box center [449, 153] width 237 height 14
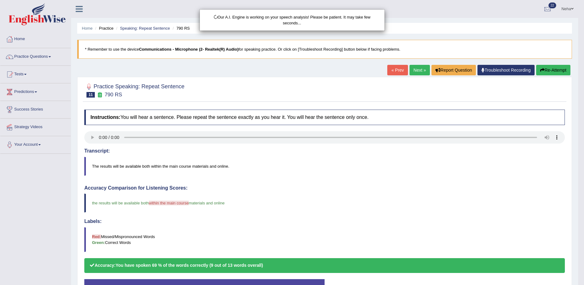
click at [336, 200] on div "Our A.I. Engine is working on your speech analysis! Please be patient. It may t…" at bounding box center [292, 142] width 584 height 285
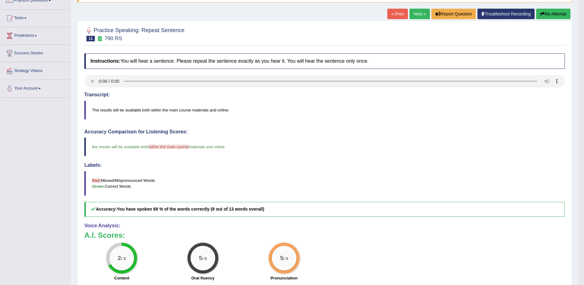
scroll to position [56, 0]
click at [420, 14] on link "Next »" at bounding box center [419, 14] width 20 height 10
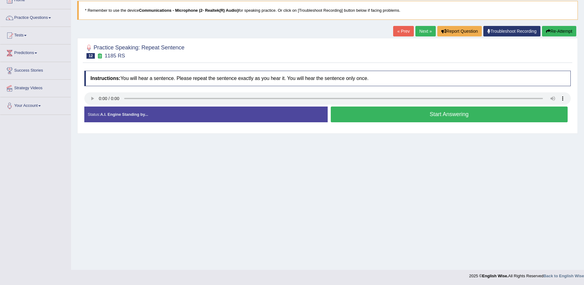
click at [391, 115] on button "Start Answering" at bounding box center [449, 115] width 237 height 16
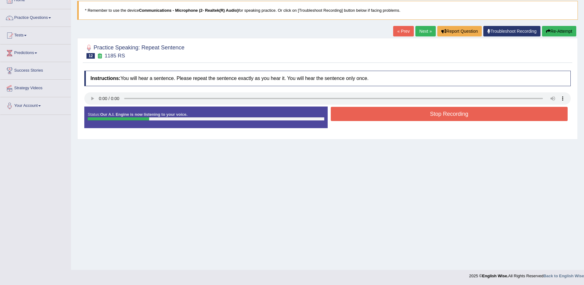
click at [391, 115] on button "Stop Recording" at bounding box center [449, 114] width 237 height 14
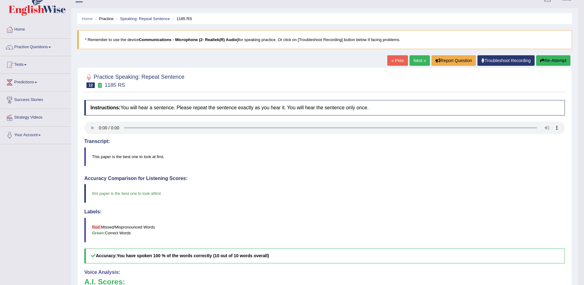
scroll to position [9, 0]
click at [416, 58] on link "Next »" at bounding box center [419, 61] width 20 height 10
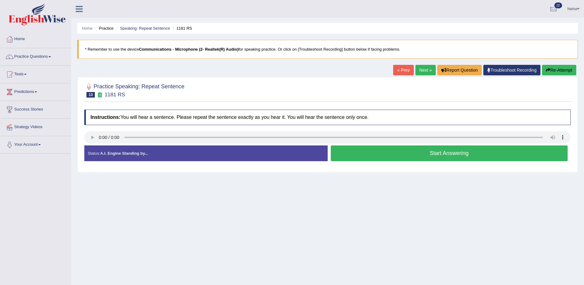
click at [428, 70] on link "Next »" at bounding box center [425, 70] width 20 height 10
click at [379, 153] on button "Start Answering" at bounding box center [449, 153] width 237 height 16
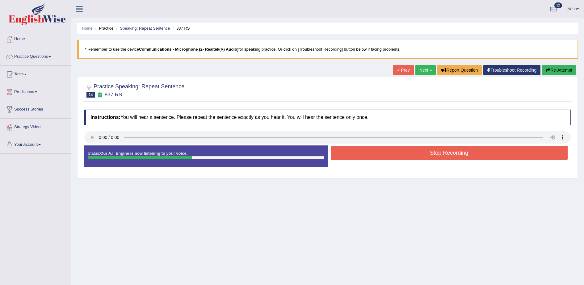
click at [379, 153] on button "Stop Recording" at bounding box center [449, 153] width 237 height 14
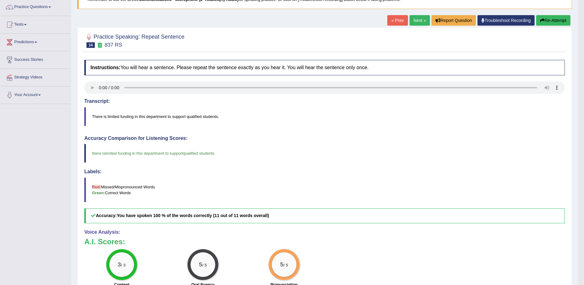
scroll to position [49, 0]
click at [415, 19] on link "Next »" at bounding box center [419, 20] width 20 height 10
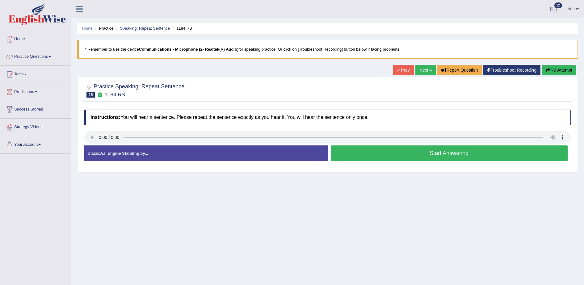
click at [382, 151] on button "Start Answering" at bounding box center [449, 153] width 237 height 16
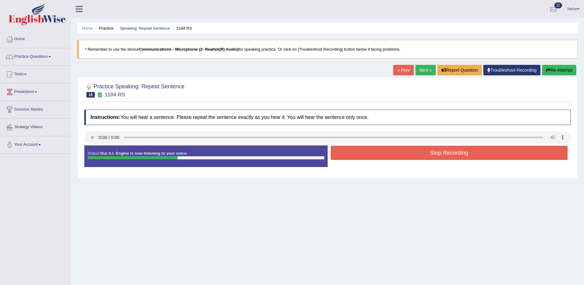
click at [382, 151] on button "Stop Recording" at bounding box center [449, 153] width 237 height 14
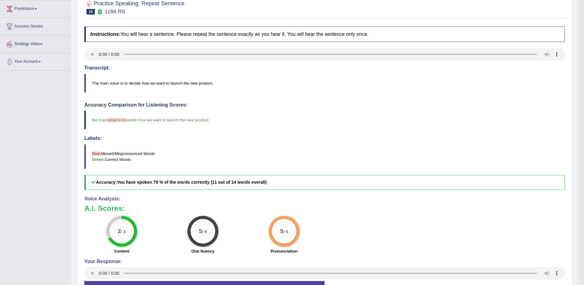
scroll to position [52, 0]
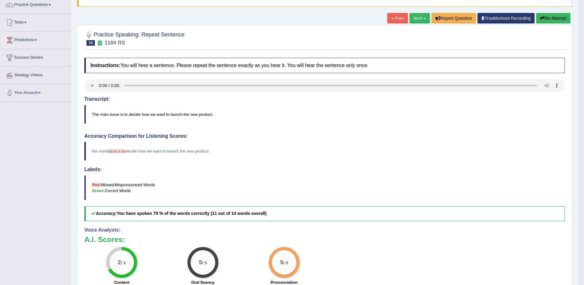
click at [416, 13] on link "Next »" at bounding box center [419, 18] width 20 height 10
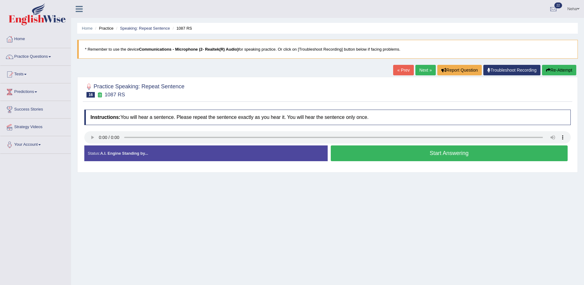
click at [426, 69] on link "Next »" at bounding box center [425, 70] width 20 height 10
click at [375, 156] on button "Start Answering" at bounding box center [449, 153] width 237 height 16
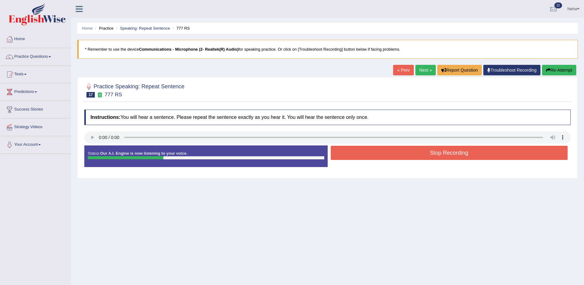
click at [375, 156] on button "Stop Recording" at bounding box center [449, 153] width 237 height 14
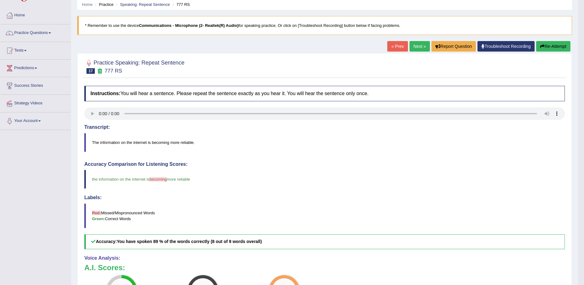
scroll to position [11, 0]
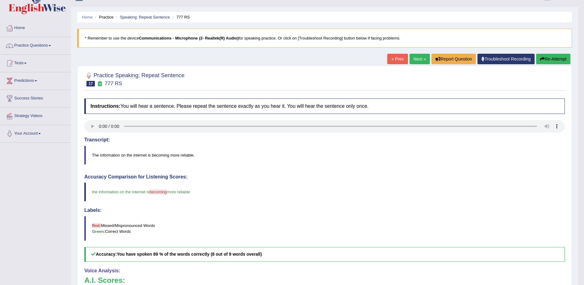
click at [552, 57] on button "Re-Attempt" at bounding box center [553, 59] width 34 height 10
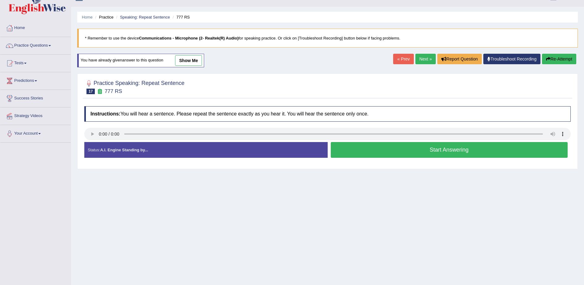
click at [423, 147] on button "Start Answering" at bounding box center [449, 150] width 237 height 16
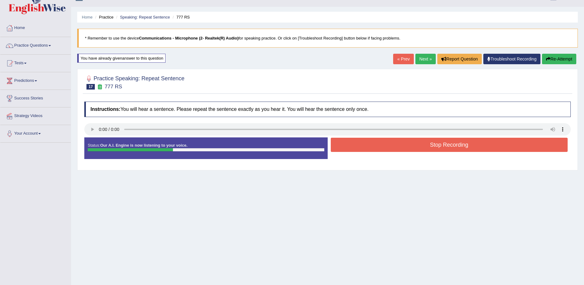
click at [423, 147] on button "Stop Recording" at bounding box center [449, 145] width 237 height 14
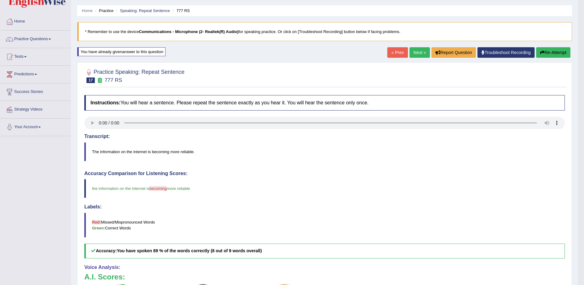
scroll to position [17, 0]
click at [419, 52] on link "Next »" at bounding box center [419, 53] width 20 height 10
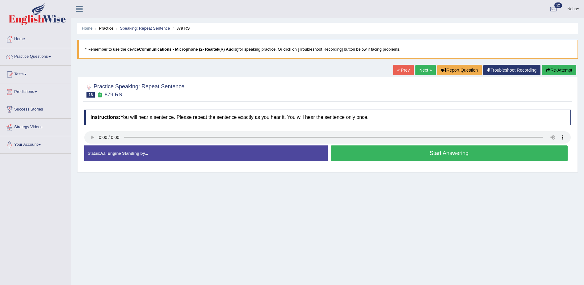
click at [359, 155] on button "Start Answering" at bounding box center [449, 153] width 237 height 16
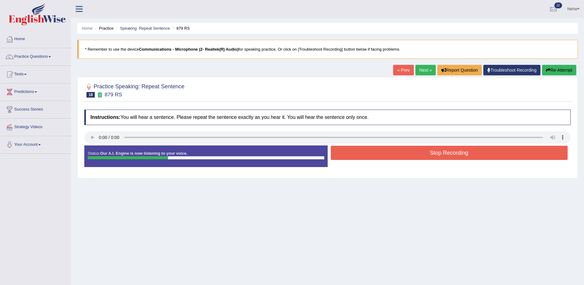
click at [359, 155] on button "Stop Recording" at bounding box center [449, 153] width 237 height 14
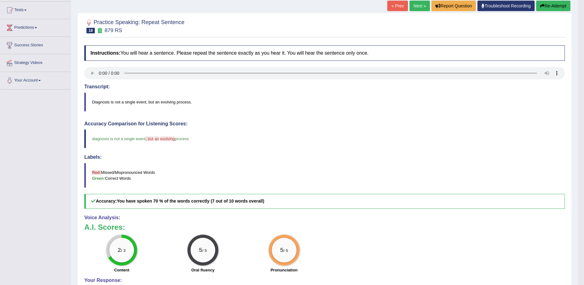
scroll to position [62, 0]
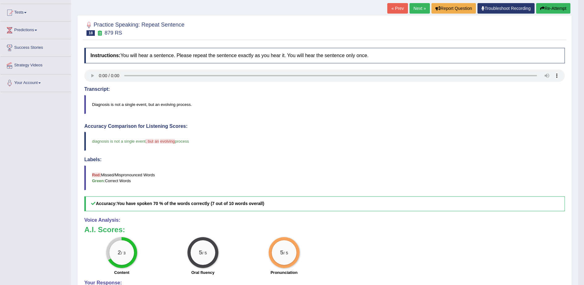
click at [421, 9] on link "Next »" at bounding box center [419, 8] width 20 height 10
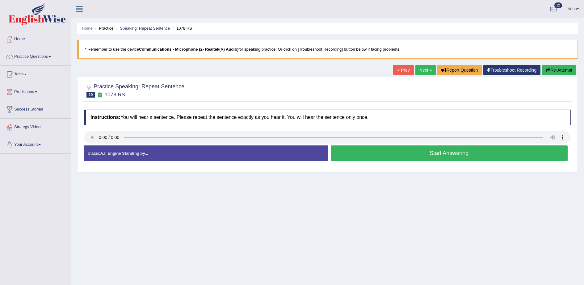
click at [362, 155] on button "Start Answering" at bounding box center [449, 153] width 237 height 16
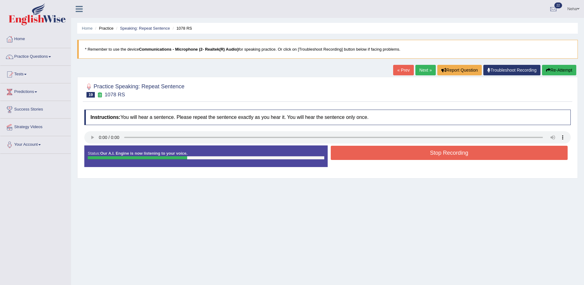
click at [362, 155] on button "Stop Recording" at bounding box center [449, 153] width 237 height 14
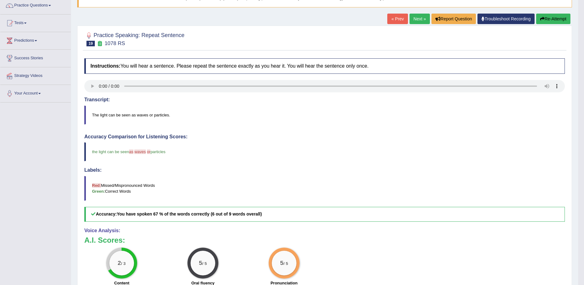
scroll to position [32, 0]
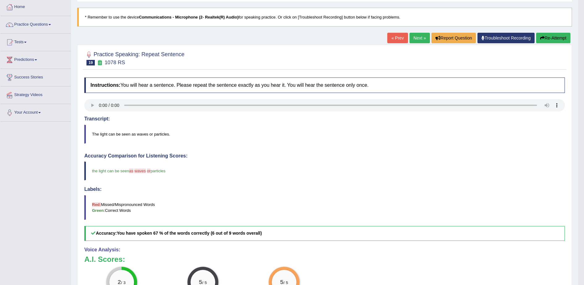
click at [420, 37] on link "Next »" at bounding box center [419, 38] width 20 height 10
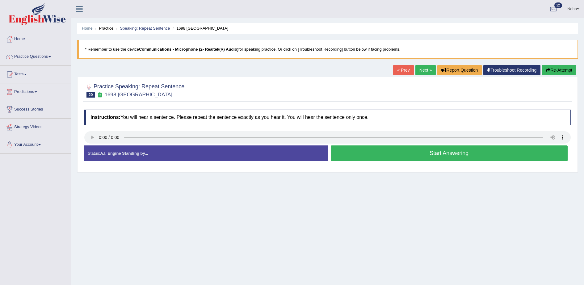
click at [384, 156] on button "Start Answering" at bounding box center [449, 153] width 237 height 16
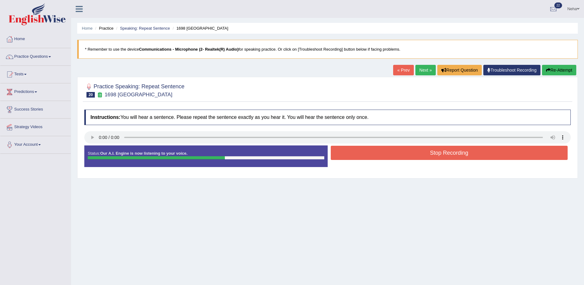
click at [384, 156] on button "Stop Recording" at bounding box center [449, 153] width 237 height 14
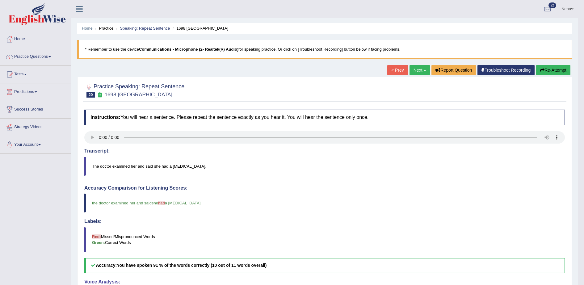
click at [413, 68] on link "Next »" at bounding box center [419, 70] width 20 height 10
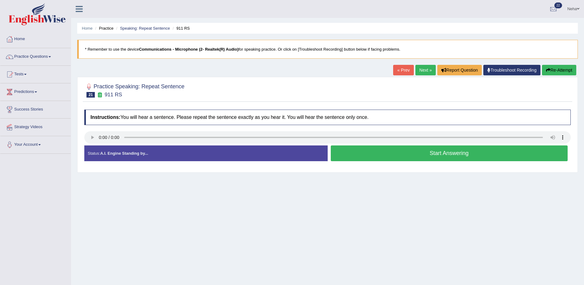
click at [418, 149] on button "Start Answering" at bounding box center [449, 153] width 237 height 16
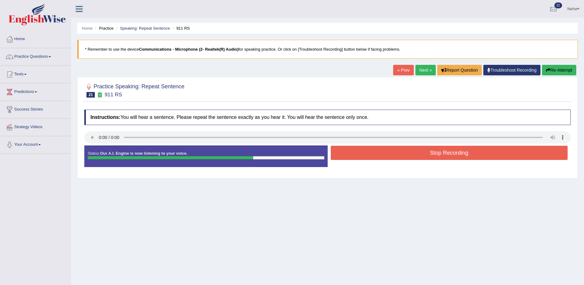
click at [418, 149] on button "Stop Recording" at bounding box center [449, 153] width 237 height 14
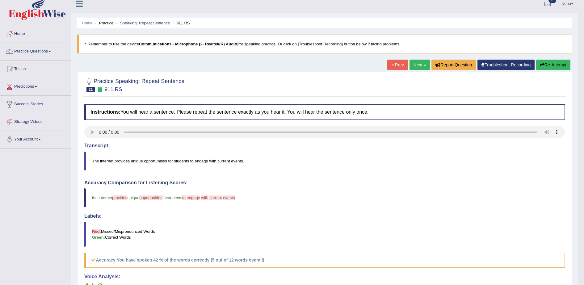
scroll to position [5, 0]
click at [416, 63] on link "Next »" at bounding box center [419, 65] width 20 height 10
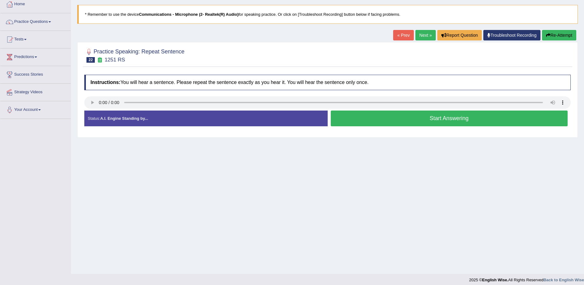
click at [359, 115] on button "Start Answering" at bounding box center [449, 119] width 237 height 16
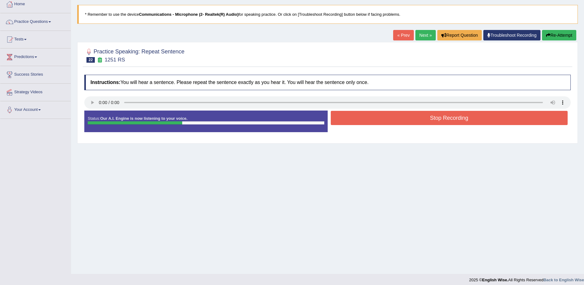
click at [359, 115] on button "Stop Recording" at bounding box center [449, 118] width 237 height 14
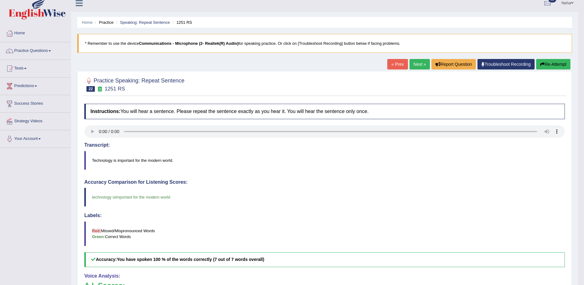
scroll to position [4, 0]
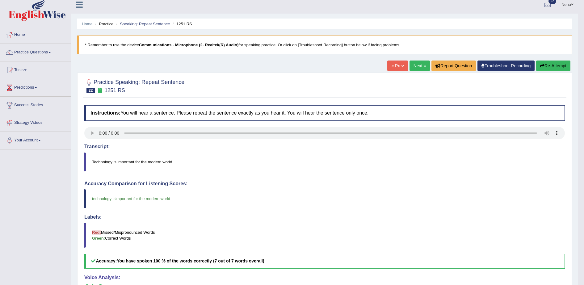
click at [414, 67] on link "Next »" at bounding box center [419, 66] width 20 height 10
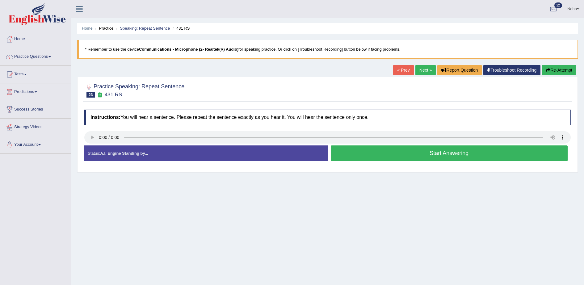
click at [423, 73] on link "Next »" at bounding box center [425, 70] width 20 height 10
click at [381, 157] on button "Start Answering" at bounding box center [449, 153] width 237 height 16
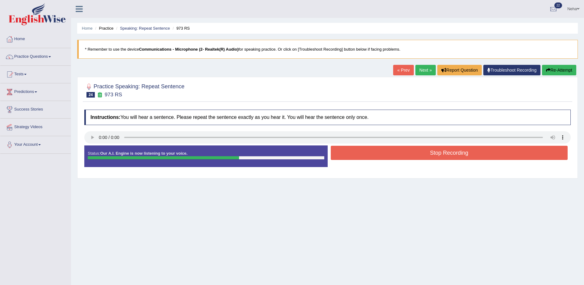
click at [381, 157] on button "Stop Recording" at bounding box center [449, 153] width 237 height 14
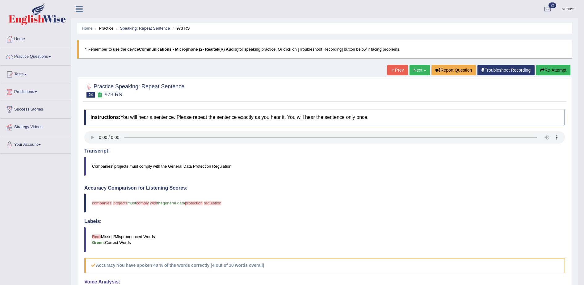
click at [417, 70] on link "Next »" at bounding box center [419, 70] width 20 height 10
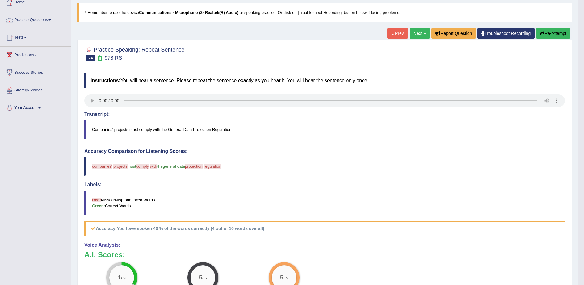
scroll to position [39, 0]
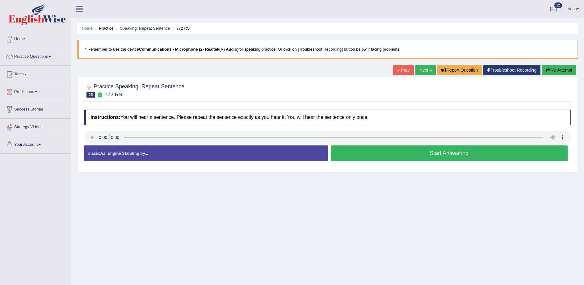
click at [382, 156] on button "Start Answering" at bounding box center [449, 153] width 237 height 16
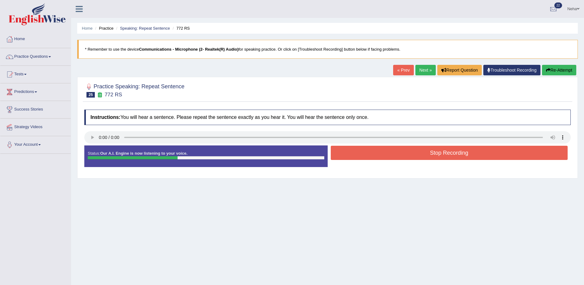
click at [382, 156] on button "Stop Recording" at bounding box center [449, 153] width 237 height 14
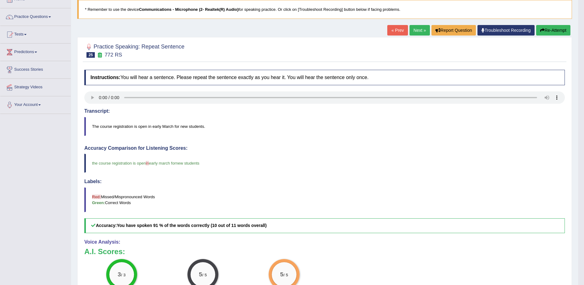
scroll to position [37, 0]
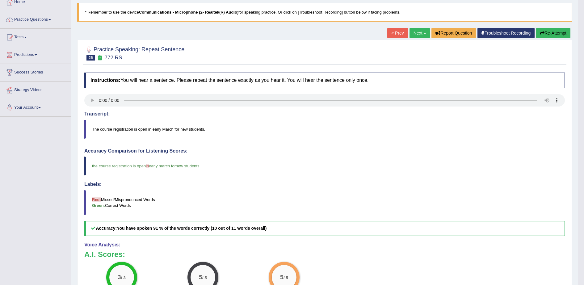
click at [417, 32] on link "Next »" at bounding box center [419, 33] width 20 height 10
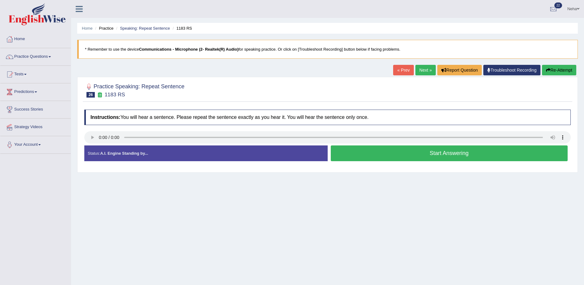
click at [421, 70] on link "Next »" at bounding box center [425, 70] width 20 height 10
click at [394, 152] on button "Start Answering" at bounding box center [449, 153] width 237 height 16
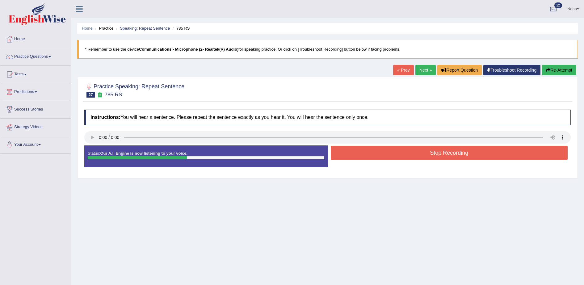
click at [394, 152] on button "Stop Recording" at bounding box center [449, 153] width 237 height 14
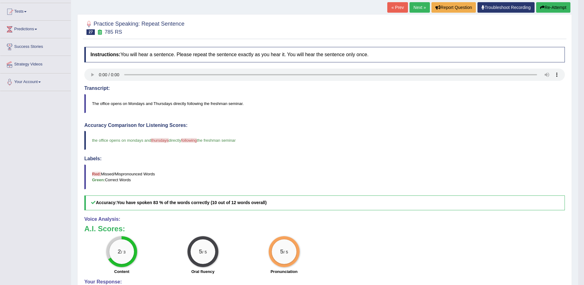
scroll to position [64, 0]
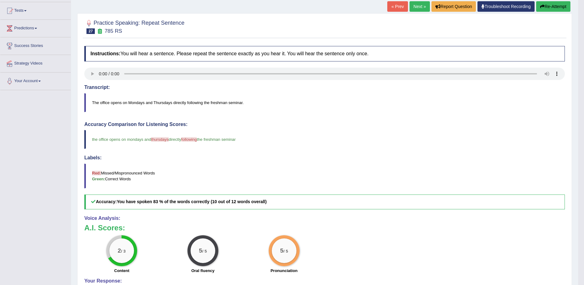
click at [417, 4] on link "Next »" at bounding box center [419, 6] width 20 height 10
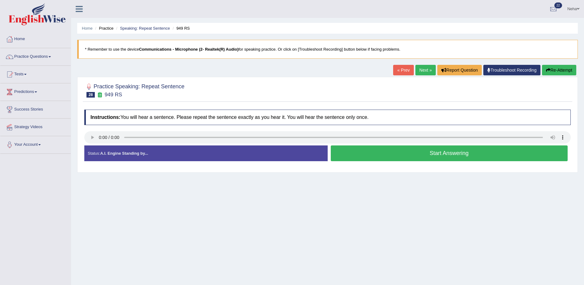
click at [378, 159] on button "Start Answering" at bounding box center [449, 153] width 237 height 16
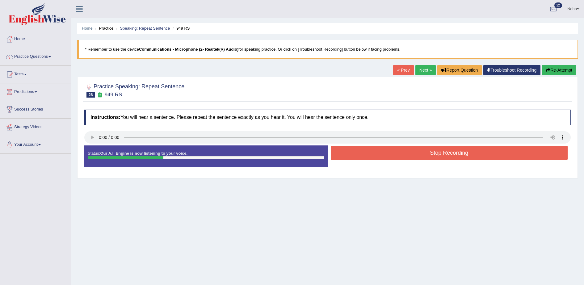
click at [381, 152] on button "Stop Recording" at bounding box center [449, 153] width 237 height 14
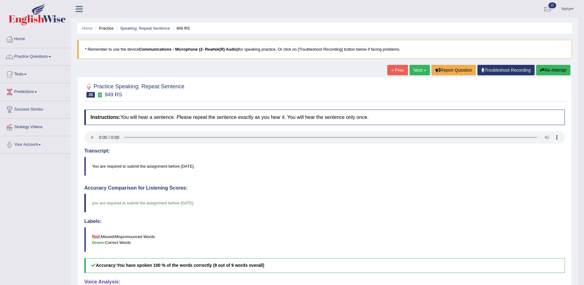
click at [412, 69] on link "Next »" at bounding box center [419, 70] width 20 height 10
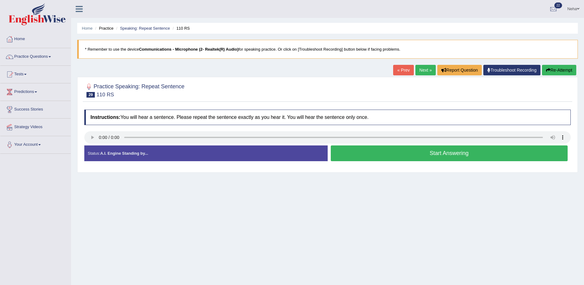
click at [428, 70] on link "Next »" at bounding box center [425, 70] width 20 height 10
click at [364, 155] on button "Start Answering" at bounding box center [449, 153] width 237 height 16
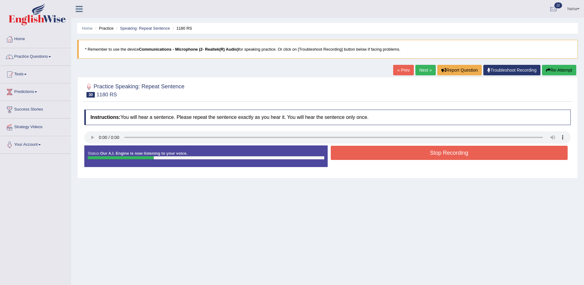
click at [364, 155] on button "Stop Recording" at bounding box center [449, 153] width 237 height 14
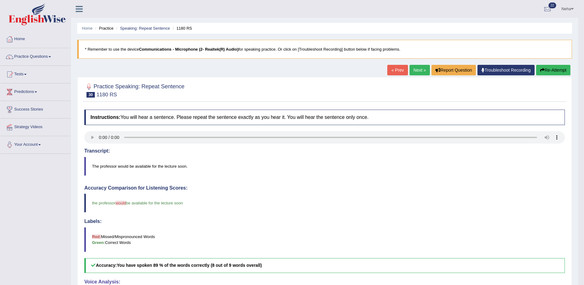
click at [422, 67] on link "Next »" at bounding box center [419, 70] width 20 height 10
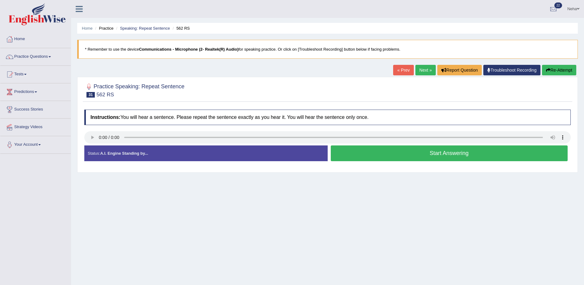
click at [382, 153] on button "Start Answering" at bounding box center [449, 153] width 237 height 16
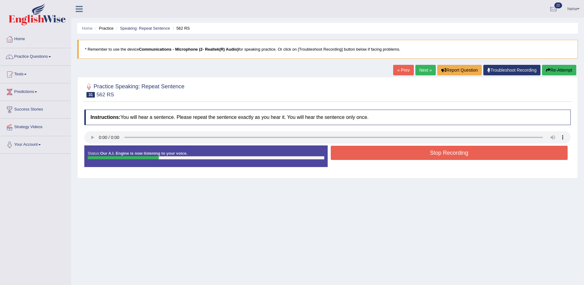
click at [382, 153] on button "Stop Recording" at bounding box center [449, 153] width 237 height 14
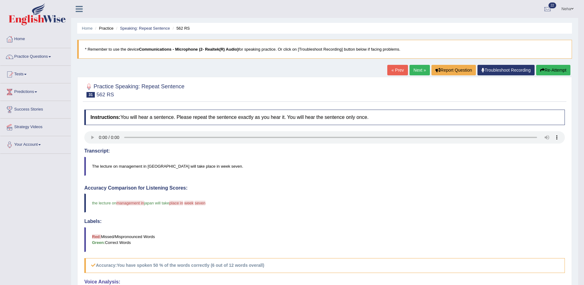
click at [416, 69] on link "Next »" at bounding box center [419, 70] width 20 height 10
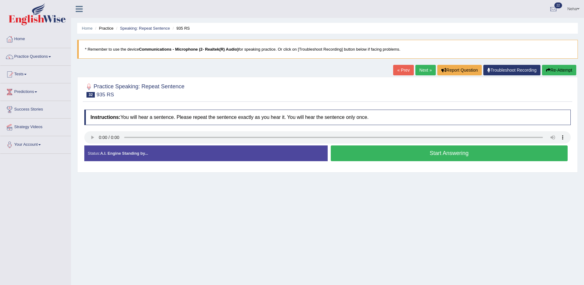
click at [397, 156] on button "Start Answering" at bounding box center [449, 153] width 237 height 16
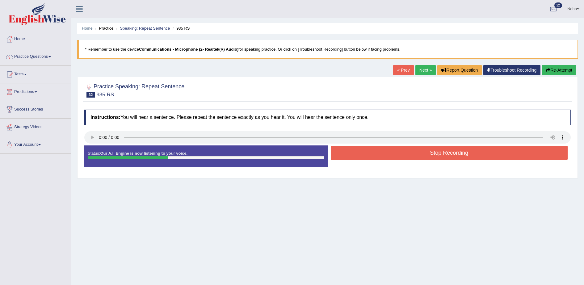
click at [398, 155] on button "Stop Recording" at bounding box center [449, 153] width 237 height 14
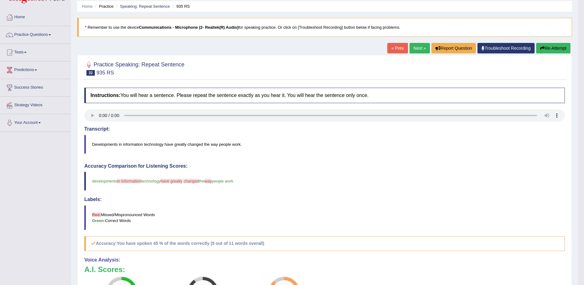
scroll to position [21, 0]
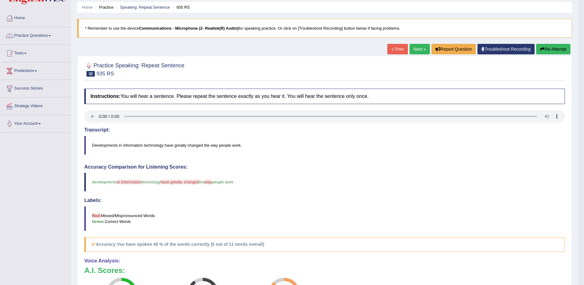
click at [420, 49] on link "Next »" at bounding box center [419, 49] width 20 height 10
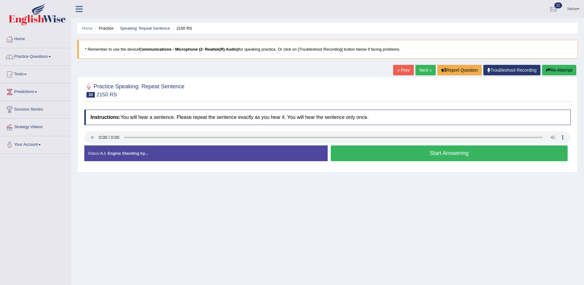
click at [358, 154] on button "Start Answering" at bounding box center [449, 153] width 237 height 16
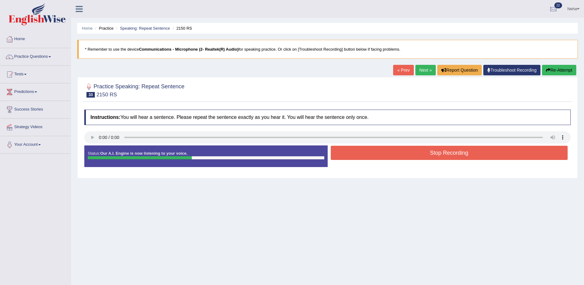
click at [358, 154] on button "Stop Recording" at bounding box center [449, 153] width 237 height 14
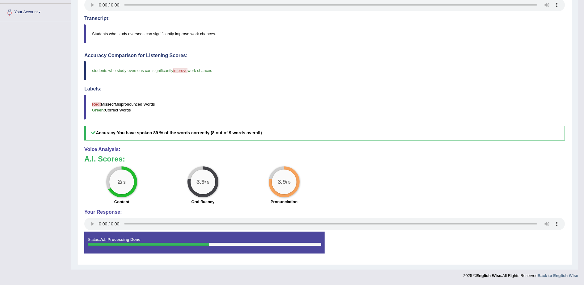
scroll to position [45, 0]
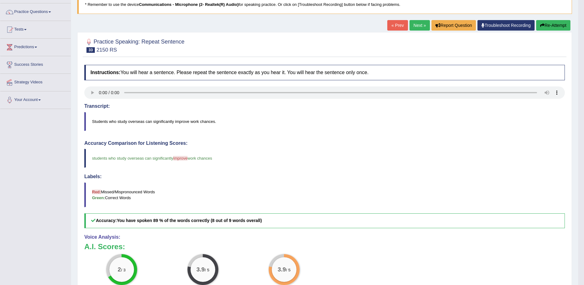
click at [554, 22] on button "Re-Attempt" at bounding box center [553, 25] width 34 height 10
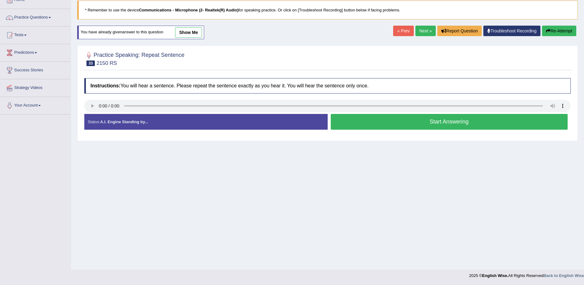
click at [387, 117] on button "Start Answering" at bounding box center [449, 122] width 237 height 16
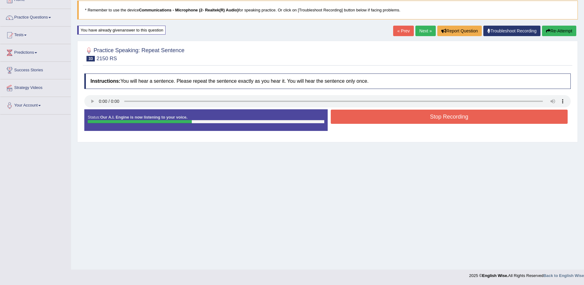
click at [387, 117] on button "Stop Recording" at bounding box center [449, 117] width 237 height 14
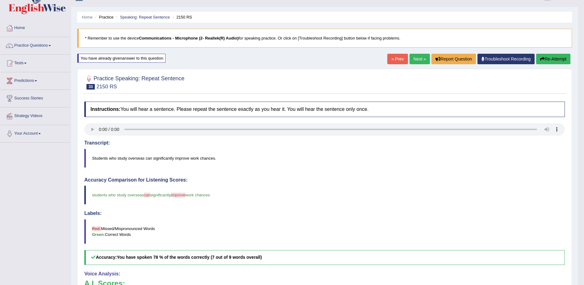
scroll to position [6, 0]
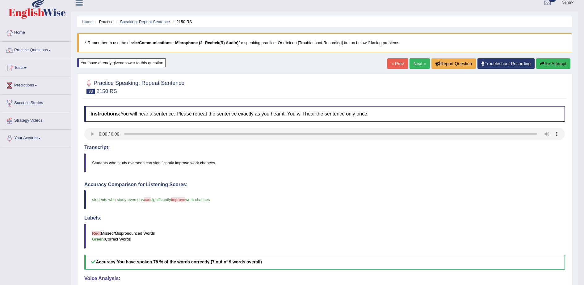
click at [420, 62] on link "Next »" at bounding box center [419, 63] width 20 height 10
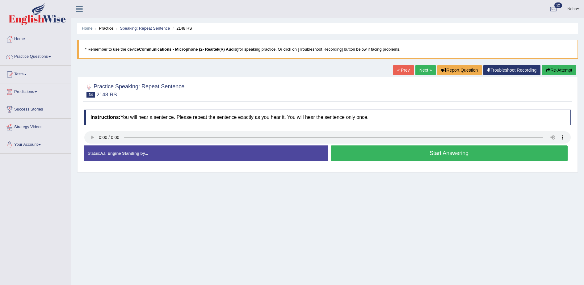
click at [392, 150] on button "Start Answering" at bounding box center [449, 153] width 237 height 16
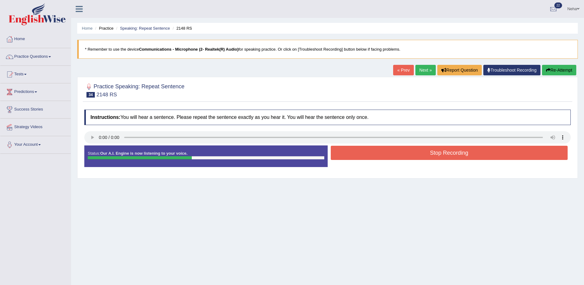
click at [392, 150] on button "Stop Recording" at bounding box center [449, 153] width 237 height 14
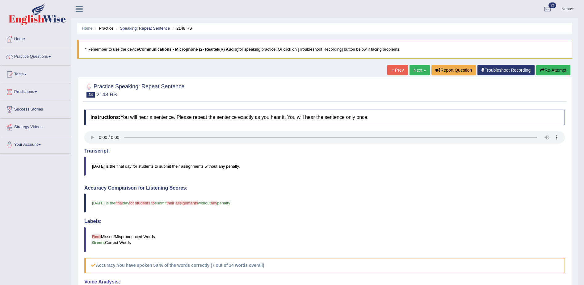
click at [417, 71] on link "Next »" at bounding box center [419, 70] width 20 height 10
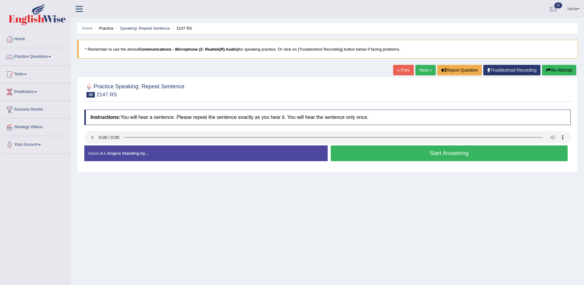
click at [379, 152] on button "Start Answering" at bounding box center [449, 153] width 237 height 16
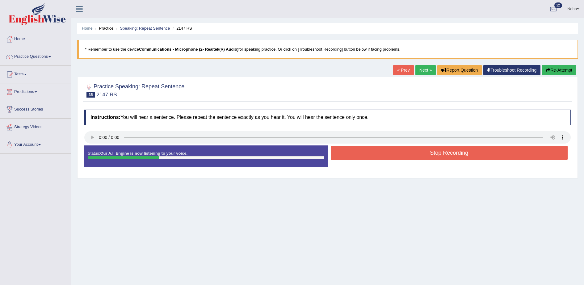
click at [379, 152] on button "Stop Recording" at bounding box center [449, 153] width 237 height 14
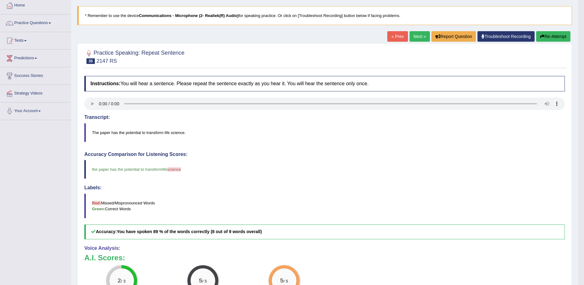
scroll to position [33, 0]
click at [417, 36] on link "Next »" at bounding box center [419, 36] width 20 height 10
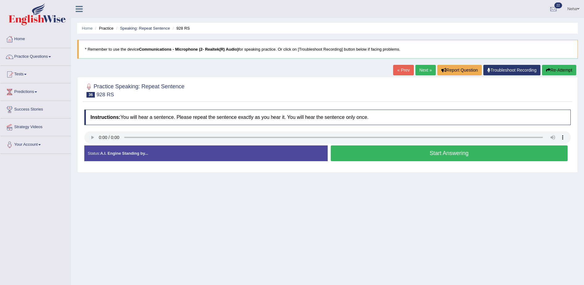
click at [392, 156] on button "Start Answering" at bounding box center [449, 153] width 237 height 16
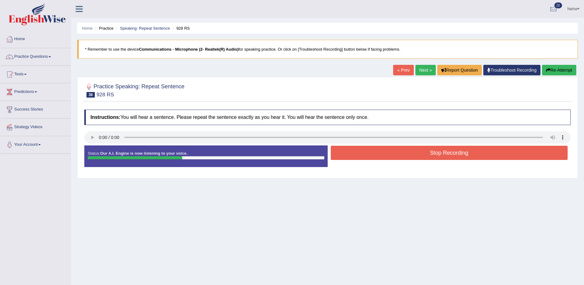
click at [392, 156] on button "Stop Recording" at bounding box center [449, 153] width 237 height 14
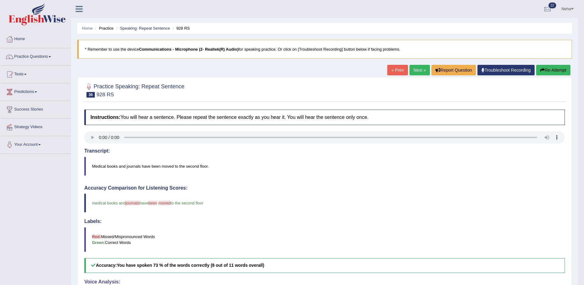
click at [413, 70] on link "Next »" at bounding box center [419, 70] width 20 height 10
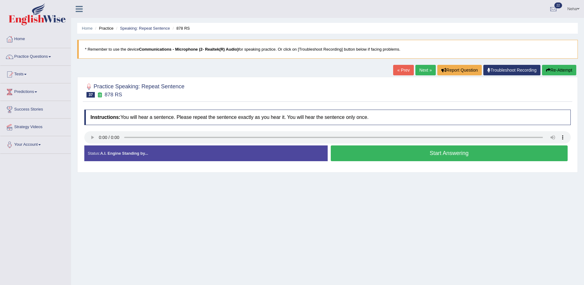
click at [378, 154] on button "Start Answering" at bounding box center [449, 153] width 237 height 16
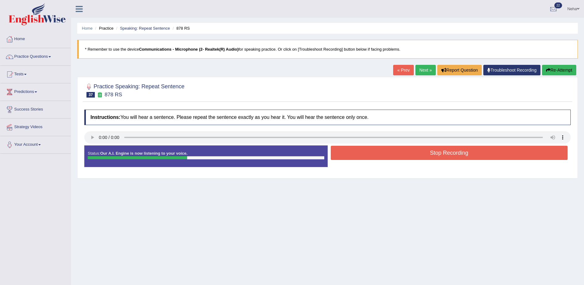
click at [378, 154] on button "Stop Recording" at bounding box center [449, 153] width 237 height 14
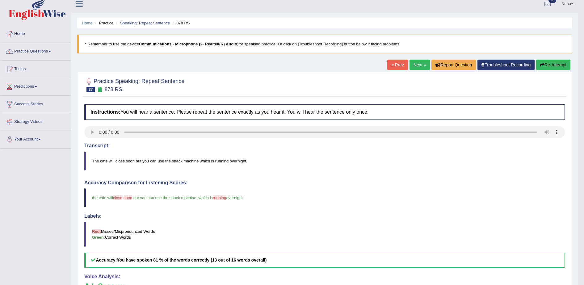
scroll to position [2, 0]
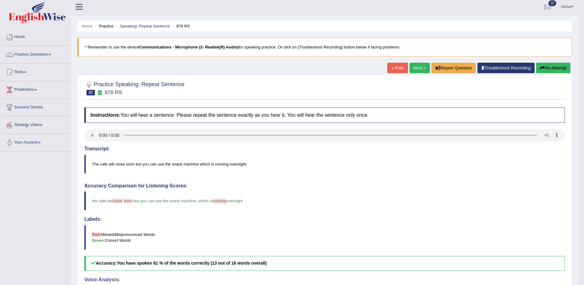
click at [421, 67] on link "Next »" at bounding box center [419, 68] width 20 height 10
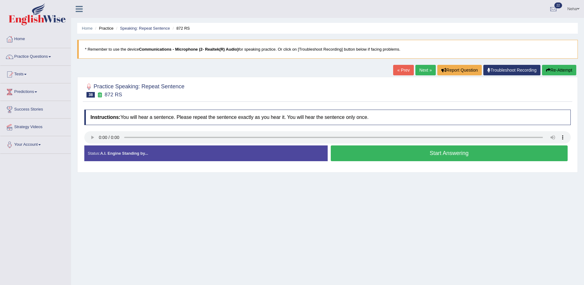
click at [384, 146] on button "Start Answering" at bounding box center [449, 153] width 237 height 16
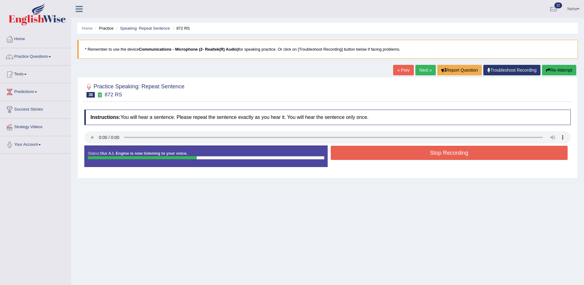
click at [415, 151] on button "Stop Recording" at bounding box center [449, 153] width 237 height 14
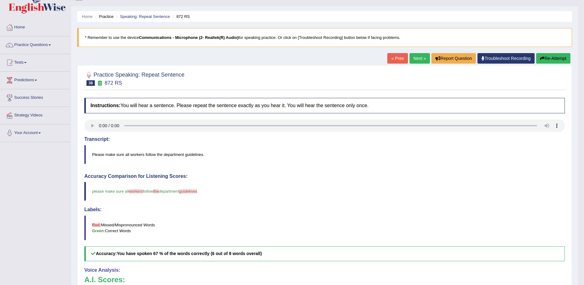
scroll to position [10, 0]
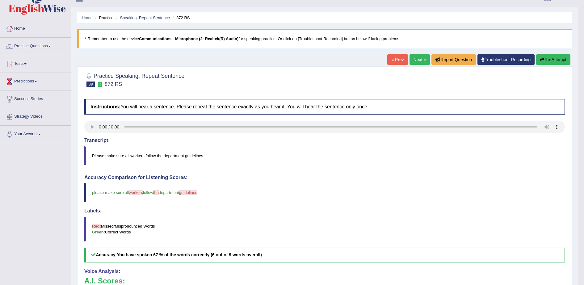
click at [547, 56] on button "Re-Attempt" at bounding box center [553, 59] width 34 height 10
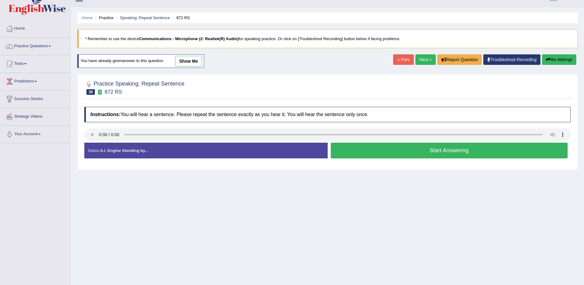
click at [441, 152] on button "Start Answering" at bounding box center [449, 151] width 237 height 16
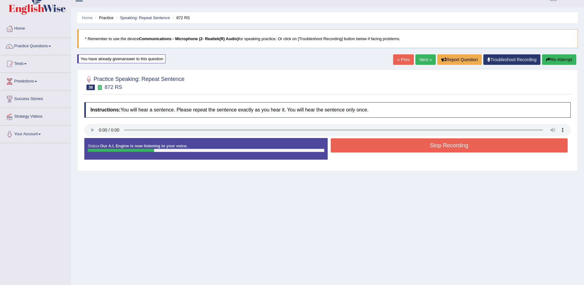
click at [444, 148] on button "Stop Recording" at bounding box center [449, 145] width 237 height 14
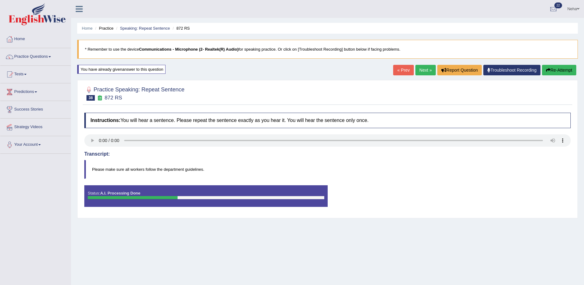
click at [424, 73] on link "Next »" at bounding box center [425, 70] width 20 height 10
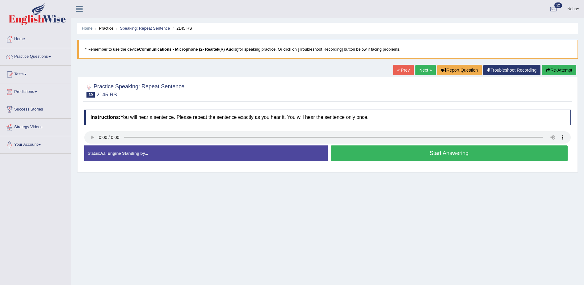
click at [368, 157] on button "Start Answering" at bounding box center [449, 153] width 237 height 16
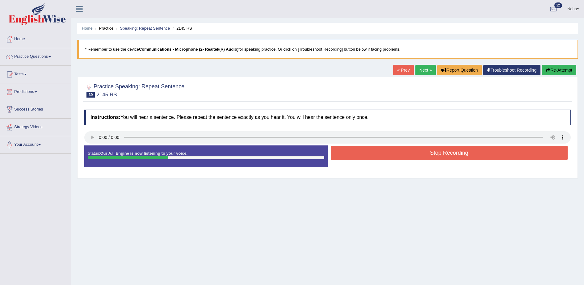
click at [368, 157] on button "Stop Recording" at bounding box center [449, 153] width 237 height 14
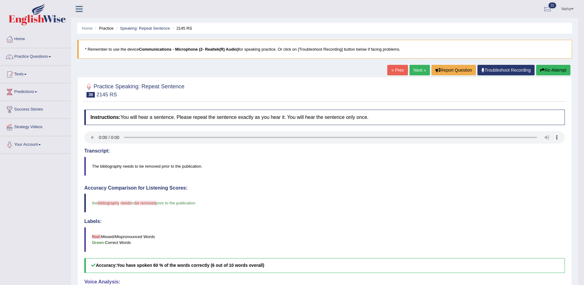
click at [419, 67] on link "Next »" at bounding box center [419, 70] width 20 height 10
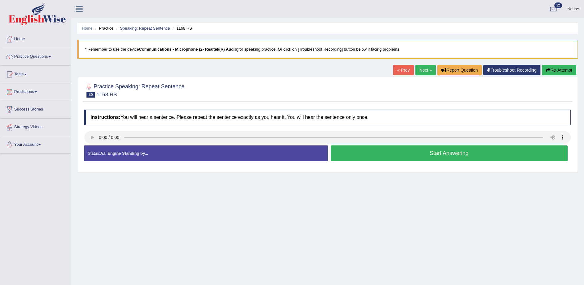
click at [389, 157] on button "Start Answering" at bounding box center [449, 153] width 237 height 16
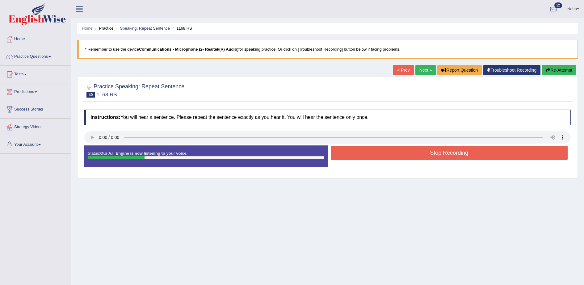
click at [391, 154] on button "Stop Recording" at bounding box center [449, 153] width 237 height 14
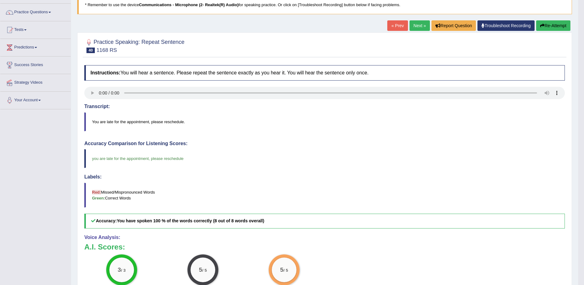
scroll to position [24, 0]
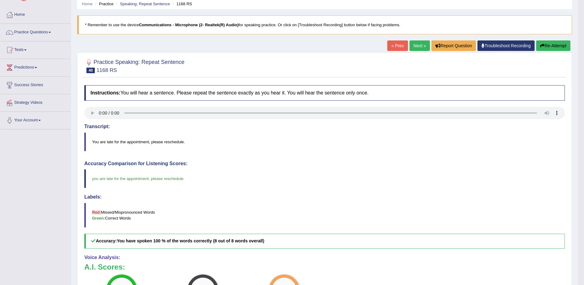
click at [419, 44] on link "Next »" at bounding box center [419, 45] width 20 height 10
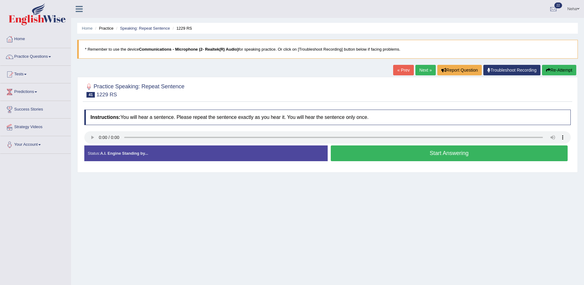
click at [397, 148] on button "Start Answering" at bounding box center [449, 153] width 237 height 16
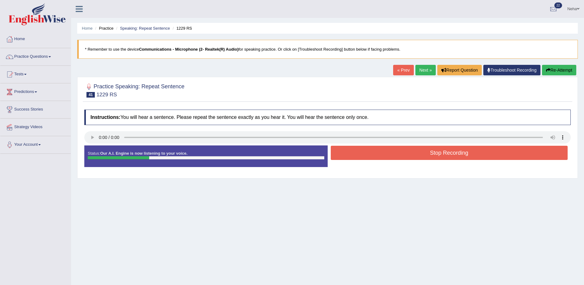
click at [397, 148] on button "Stop Recording" at bounding box center [449, 153] width 237 height 14
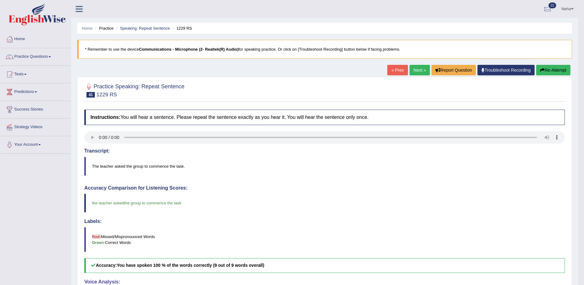
click at [419, 70] on link "Next »" at bounding box center [419, 70] width 20 height 10
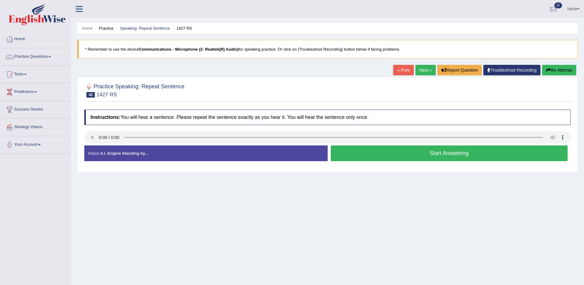
click at [371, 153] on button "Start Answering" at bounding box center [449, 153] width 237 height 16
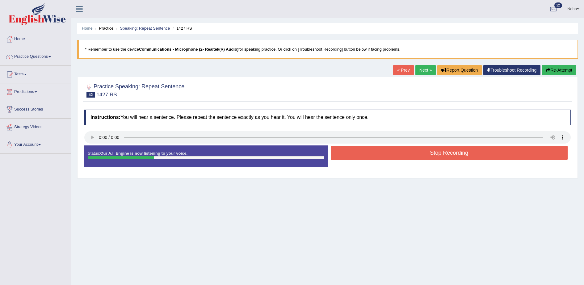
click at [371, 153] on button "Stop Recording" at bounding box center [449, 153] width 237 height 14
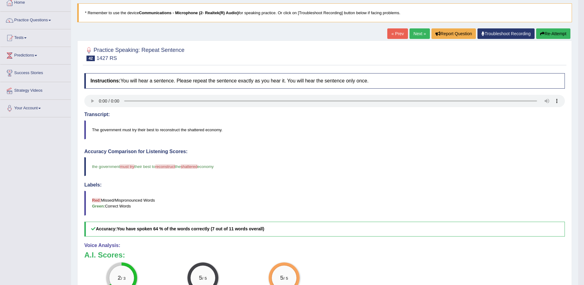
scroll to position [29, 0]
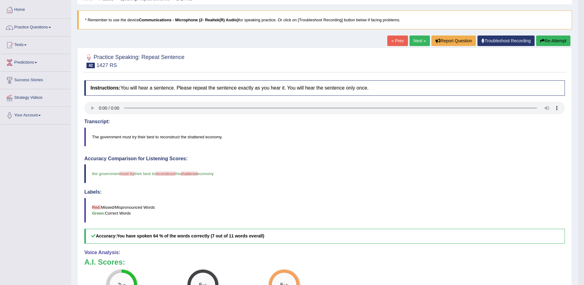
click at [417, 37] on link "Next »" at bounding box center [419, 41] width 20 height 10
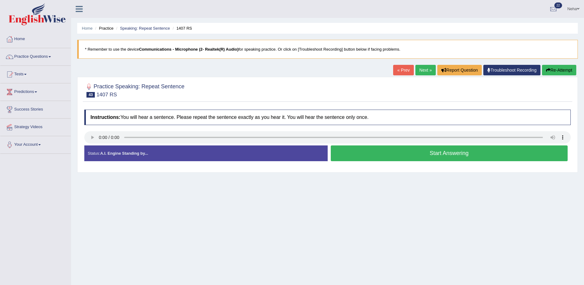
click at [382, 153] on button "Start Answering" at bounding box center [449, 153] width 237 height 16
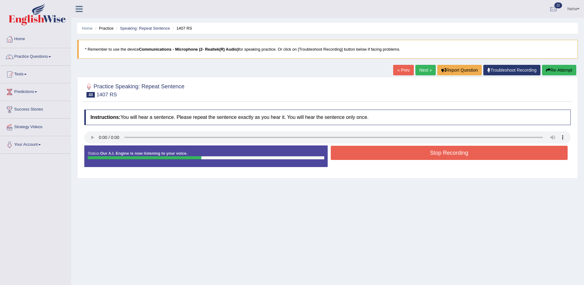
click at [382, 153] on button "Stop Recording" at bounding box center [449, 153] width 237 height 14
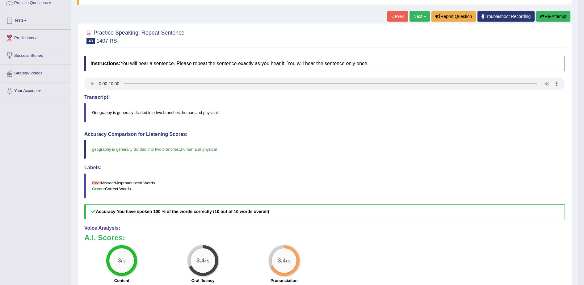
scroll to position [52, 0]
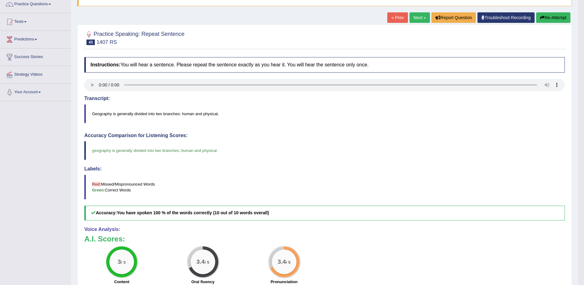
click at [558, 15] on button "Re-Attempt" at bounding box center [553, 17] width 34 height 10
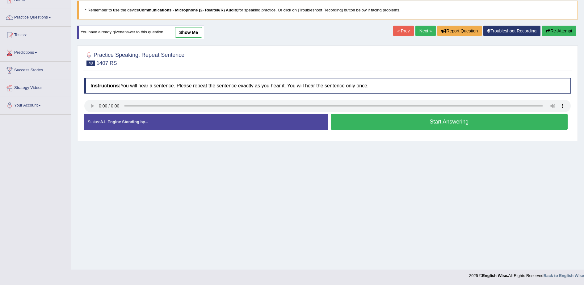
click at [446, 159] on div "Home Practice Speaking: Repeat Sentence 1407 RS * Remember to use the device Co…" at bounding box center [327, 115] width 513 height 309
click at [454, 121] on button "Start Answering" at bounding box center [449, 122] width 237 height 16
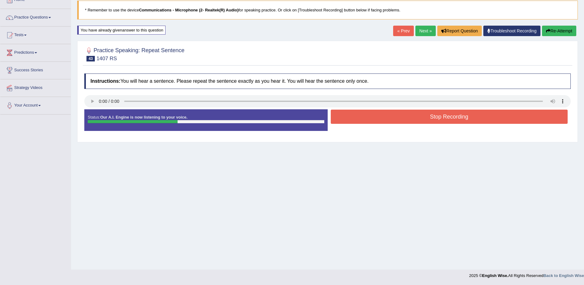
click at [454, 119] on button "Stop Recording" at bounding box center [449, 117] width 237 height 14
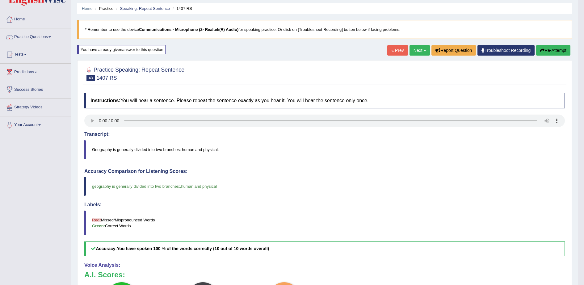
scroll to position [19, 0]
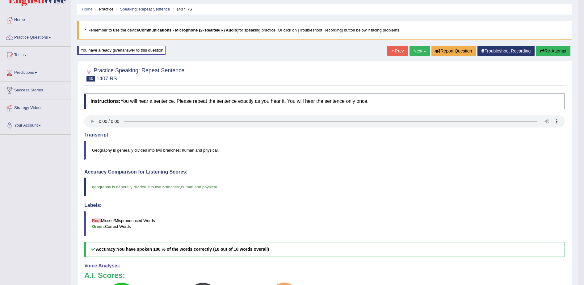
click at [419, 50] on link "Next »" at bounding box center [419, 51] width 20 height 10
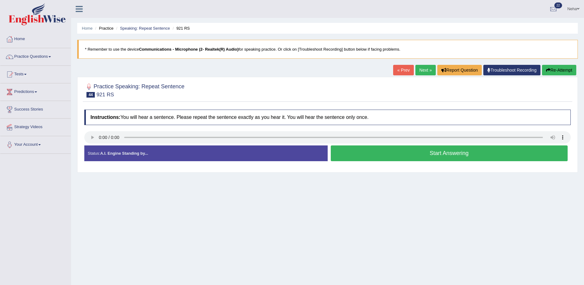
click at [358, 156] on button "Start Answering" at bounding box center [449, 153] width 237 height 16
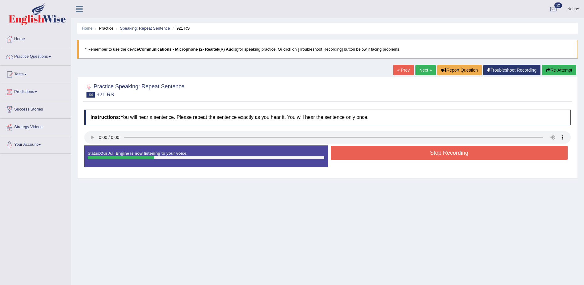
click at [358, 156] on button "Stop Recording" at bounding box center [449, 153] width 237 height 14
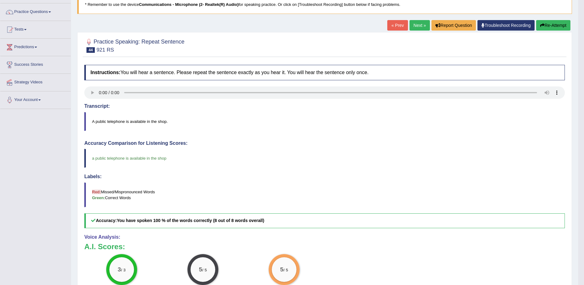
scroll to position [44, 0]
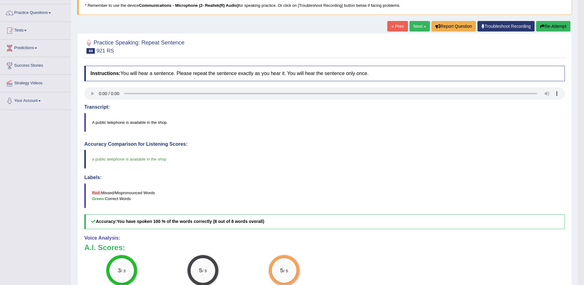
click at [421, 27] on link "Next »" at bounding box center [419, 26] width 20 height 10
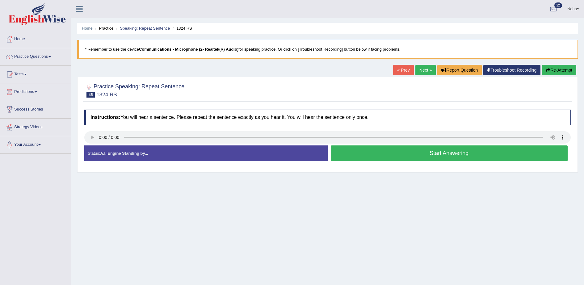
click at [371, 149] on button "Start Answering" at bounding box center [449, 153] width 237 height 16
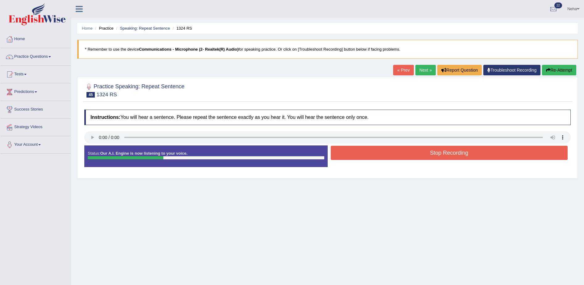
click at [371, 149] on button "Stop Recording" at bounding box center [449, 153] width 237 height 14
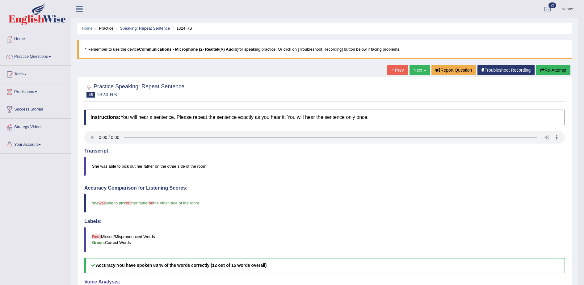
click at [422, 70] on link "Next »" at bounding box center [419, 70] width 20 height 10
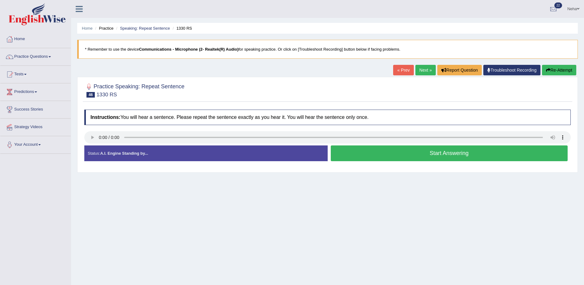
click at [385, 156] on button "Start Answering" at bounding box center [449, 153] width 237 height 16
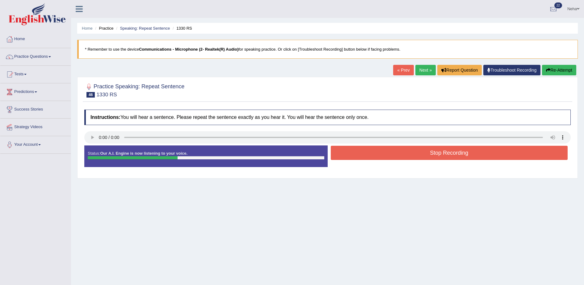
click at [385, 156] on button "Stop Recording" at bounding box center [449, 153] width 237 height 14
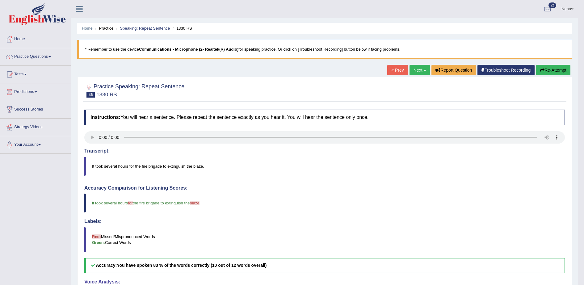
click at [416, 68] on link "Next »" at bounding box center [419, 70] width 20 height 10
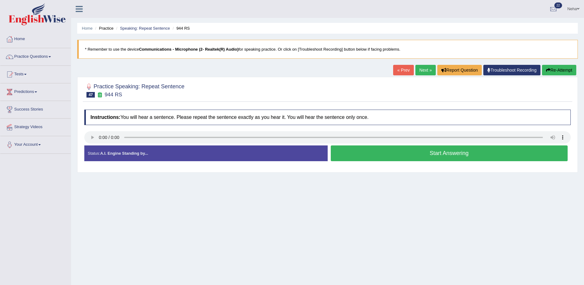
click at [420, 67] on link "Next »" at bounding box center [425, 70] width 20 height 10
click at [371, 148] on button "Start Answering" at bounding box center [449, 153] width 237 height 16
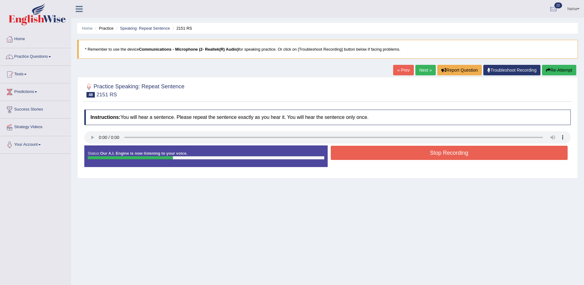
click at [378, 150] on button "Stop Recording" at bounding box center [449, 153] width 237 height 14
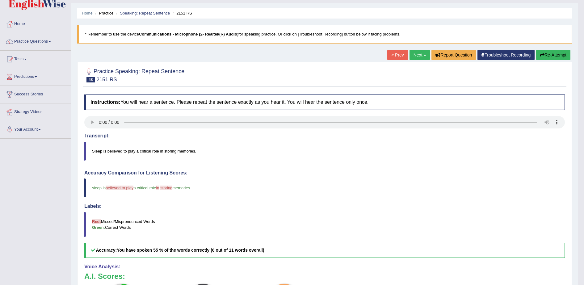
scroll to position [9, 0]
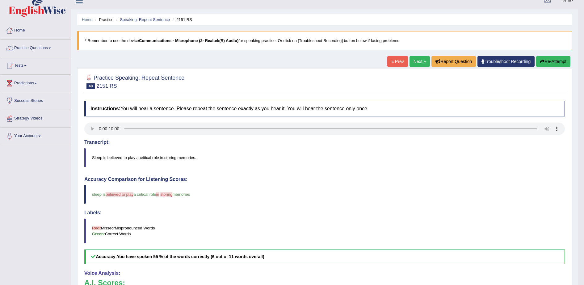
click at [417, 58] on link "Next »" at bounding box center [419, 61] width 20 height 10
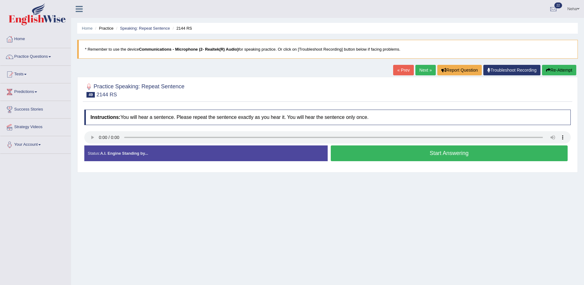
click at [420, 68] on link "Next »" at bounding box center [425, 70] width 20 height 10
click at [363, 155] on button "Start Answering" at bounding box center [449, 153] width 237 height 16
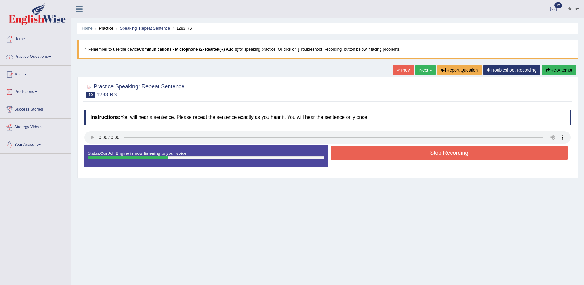
click at [363, 155] on button "Stop Recording" at bounding box center [449, 153] width 237 height 14
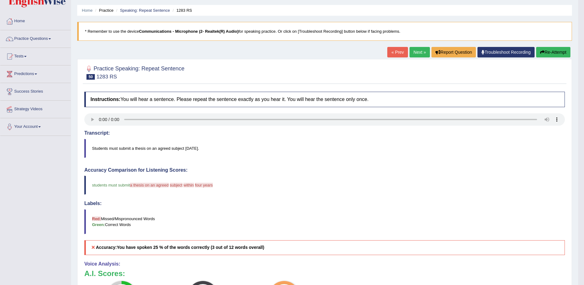
scroll to position [18, 0]
click at [412, 52] on link "Next »" at bounding box center [419, 52] width 20 height 10
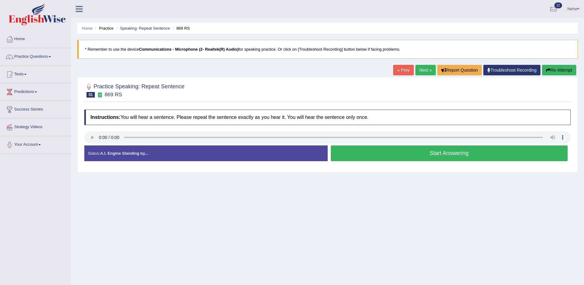
click at [386, 154] on button "Start Answering" at bounding box center [449, 153] width 237 height 16
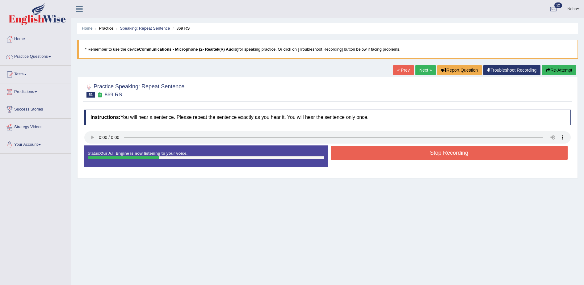
click at [386, 154] on button "Stop Recording" at bounding box center [449, 153] width 237 height 14
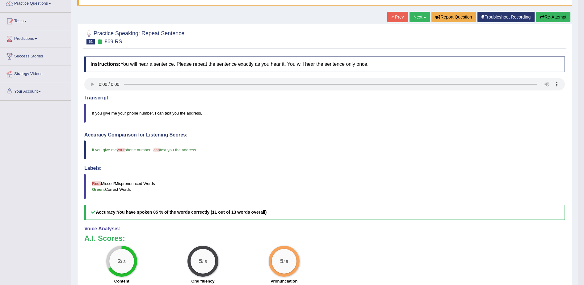
scroll to position [50, 0]
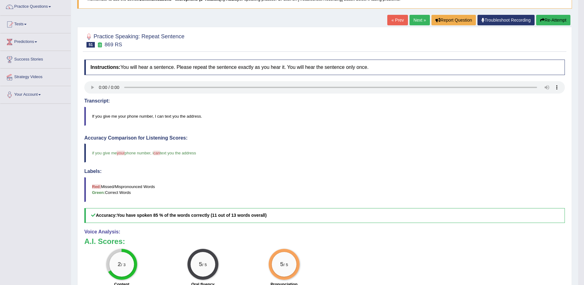
click at [419, 18] on link "Next »" at bounding box center [419, 20] width 20 height 10
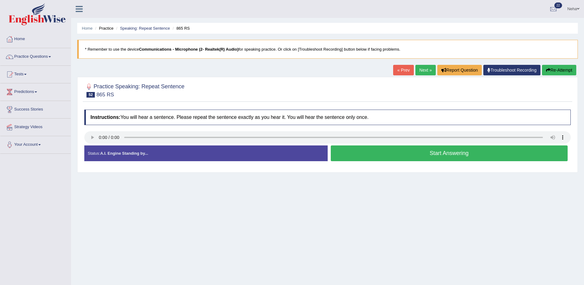
click at [428, 69] on link "Next »" at bounding box center [425, 70] width 20 height 10
click at [36, 58] on link "Practice Questions" at bounding box center [35, 55] width 70 height 15
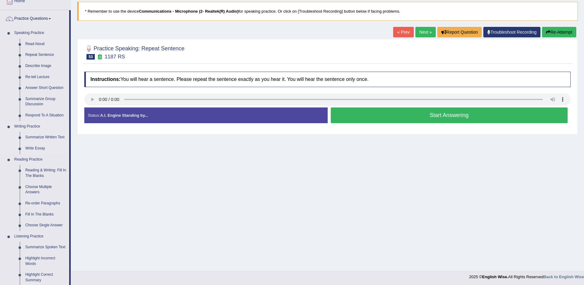
scroll to position [37, 0]
